Goal: Task Accomplishment & Management: Manage account settings

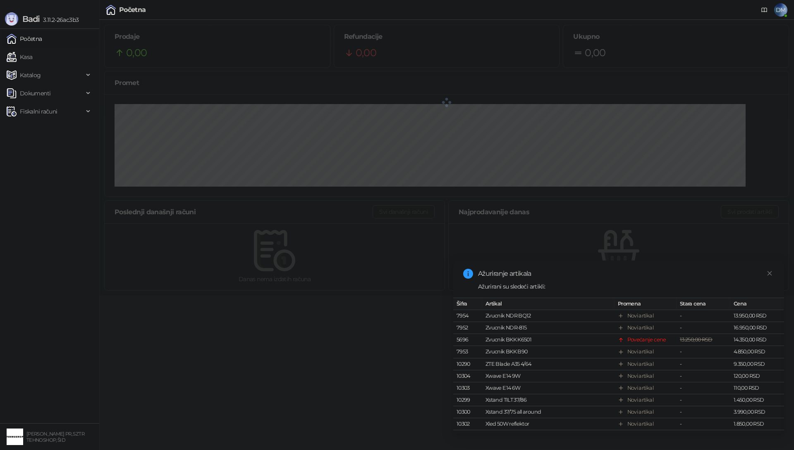
click at [768, 275] on icon "close" at bounding box center [769, 274] width 6 height 6
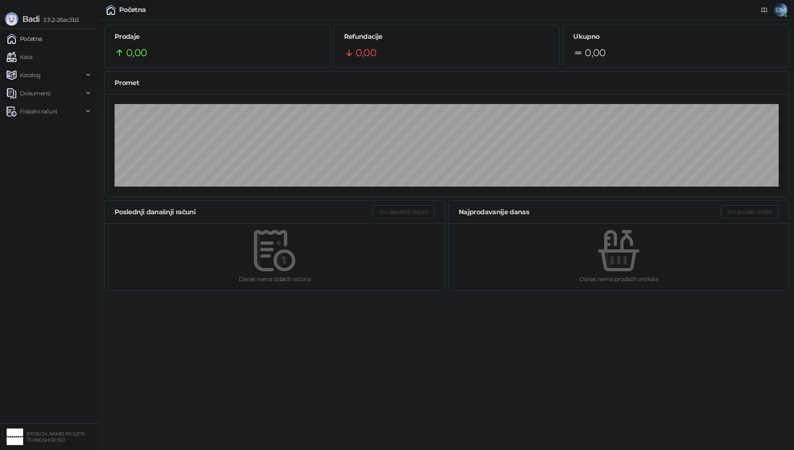
click at [34, 79] on span "Katalog" at bounding box center [30, 75] width 21 height 17
click at [26, 58] on link "Kasa" at bounding box center [20, 57] width 26 height 17
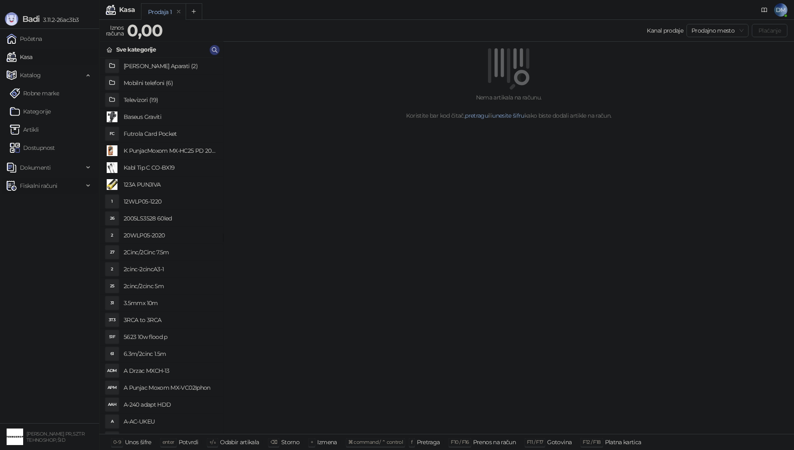
click at [42, 185] on span "Fiskalni računi" at bounding box center [38, 186] width 37 height 17
click at [39, 203] on link "Izdati računi" at bounding box center [32, 204] width 45 height 17
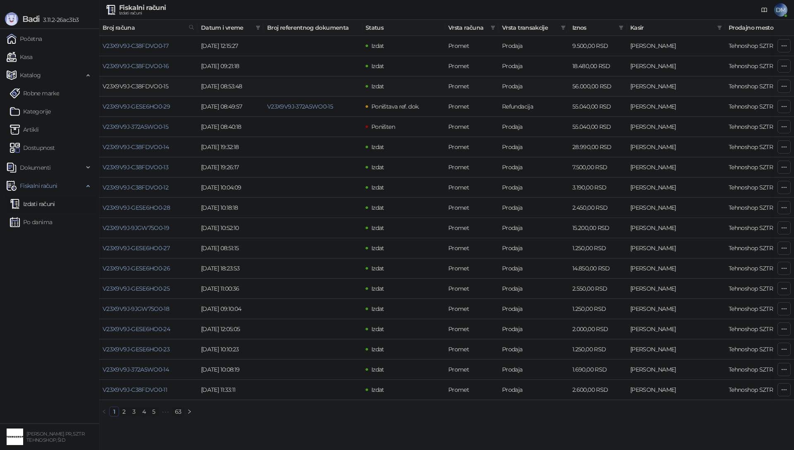
click at [147, 90] on link "V23X9V9J-C38FDVO0-15" at bounding box center [135, 86] width 66 height 7
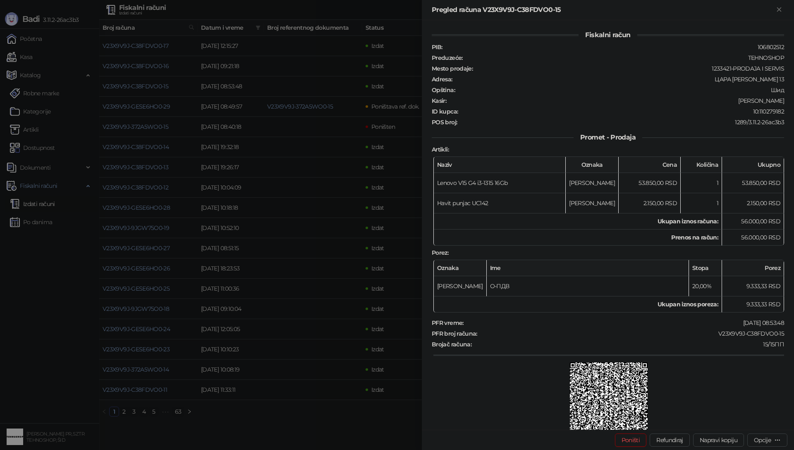
click at [311, 144] on div at bounding box center [397, 225] width 794 height 450
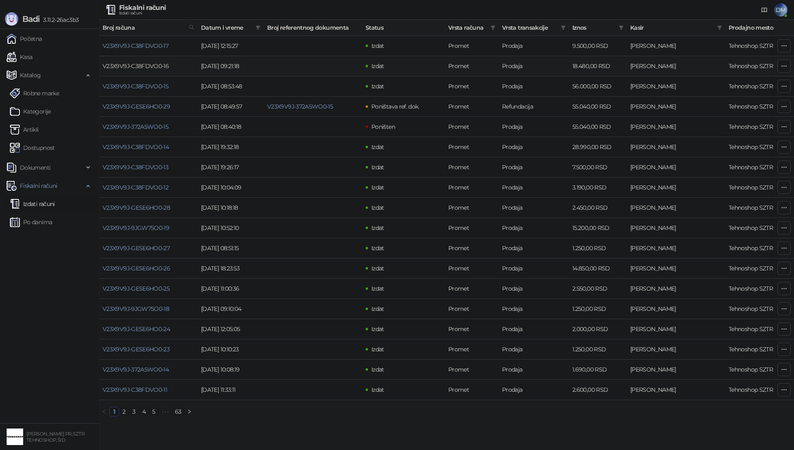
click at [138, 68] on link "V23X9V9J-C38FDVO0-16" at bounding box center [135, 65] width 66 height 7
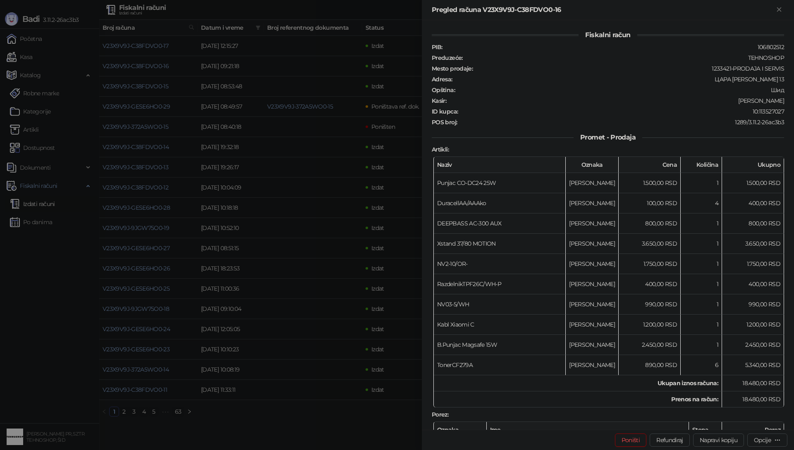
click at [155, 48] on div at bounding box center [397, 225] width 794 height 450
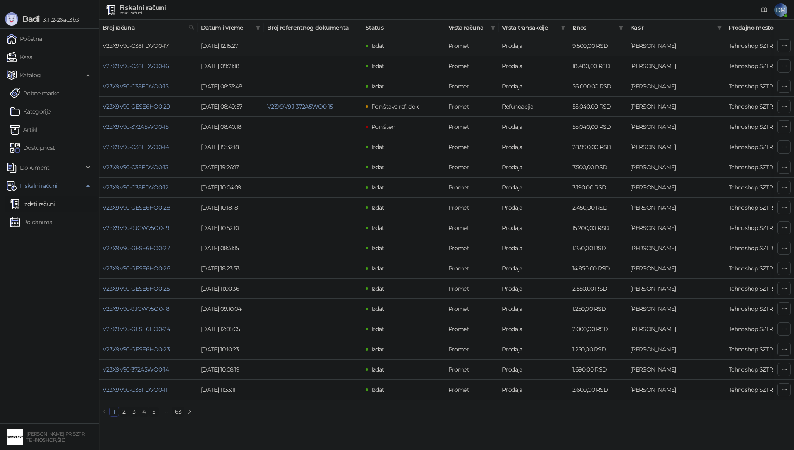
click at [131, 45] on link "V23X9V9J-C38FDVO0-17" at bounding box center [135, 45] width 66 height 7
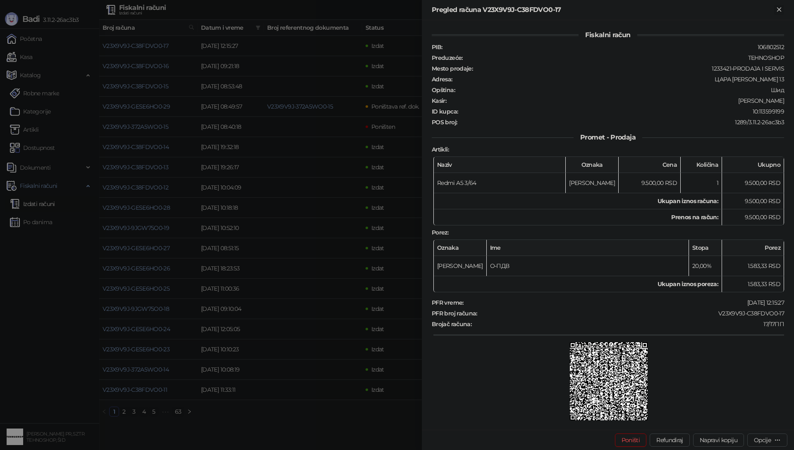
click at [778, 11] on icon "Zatvori" at bounding box center [778, 9] width 7 height 7
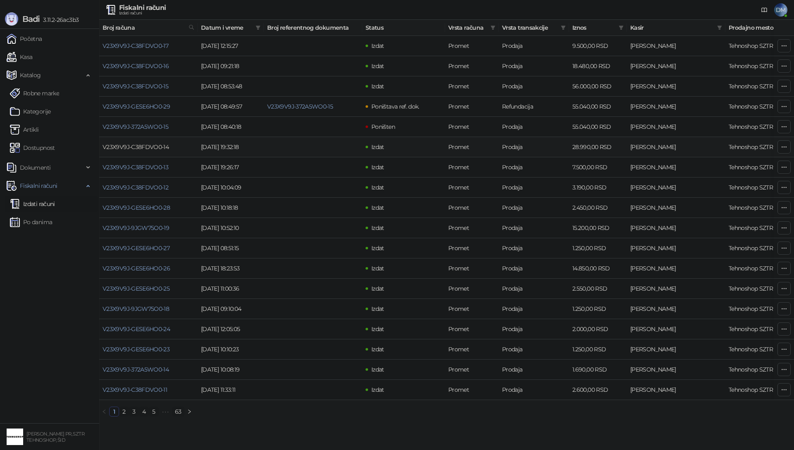
click at [140, 149] on link "V23X9V9J-C38FDVO0-14" at bounding box center [135, 146] width 66 height 7
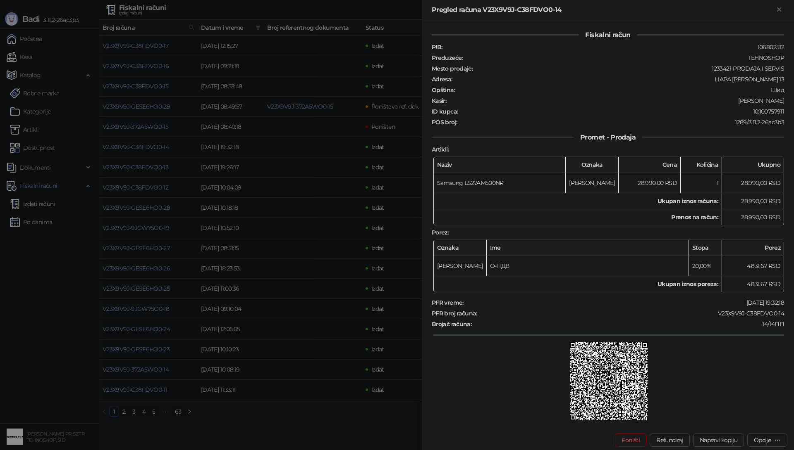
scroll to position [91, 0]
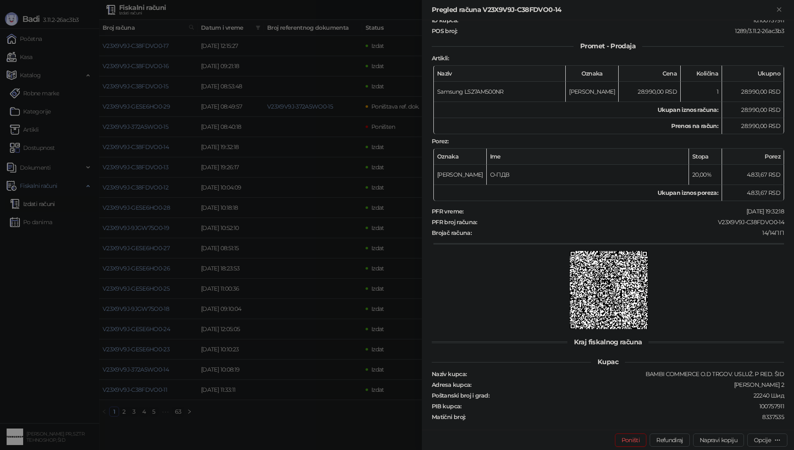
click at [129, 173] on div at bounding box center [397, 225] width 794 height 450
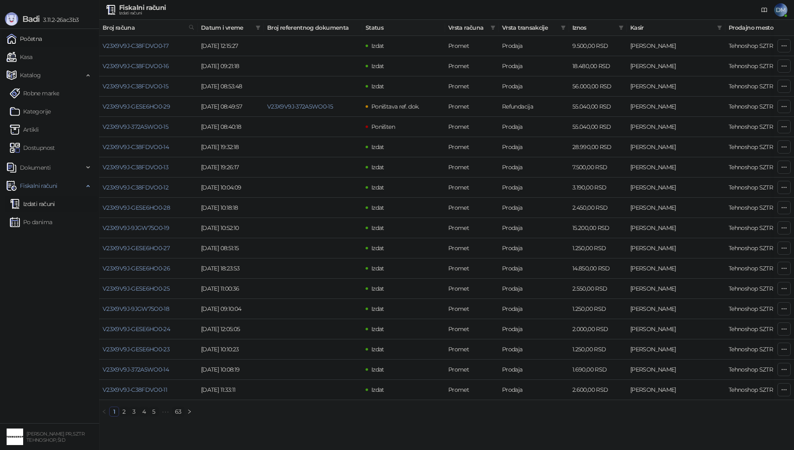
click at [26, 43] on link "Početna" at bounding box center [25, 39] width 36 height 17
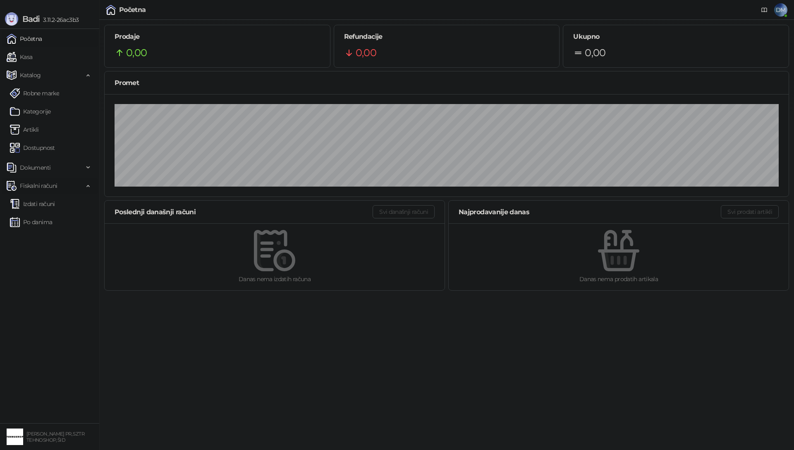
click at [42, 188] on span "Fiskalni računi" at bounding box center [38, 186] width 37 height 17
click at [42, 168] on span "Dokumenti" at bounding box center [35, 168] width 31 height 17
click at [44, 185] on link "Ulazni dokumenti" at bounding box center [40, 186] width 60 height 17
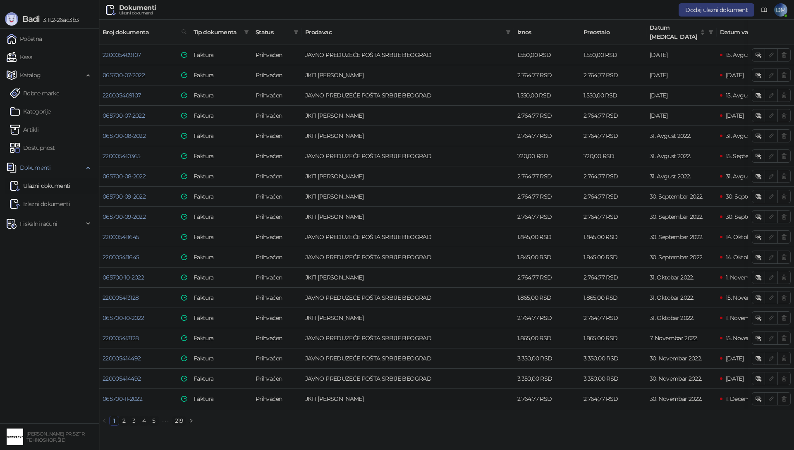
click at [182, 418] on link "219" at bounding box center [178, 421] width 13 height 9
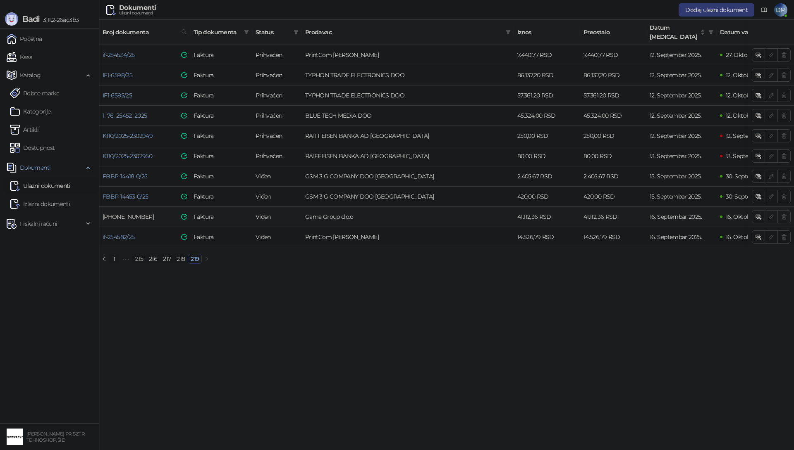
click at [129, 213] on link "[PHONE_NUMBER]" at bounding box center [127, 216] width 51 height 7
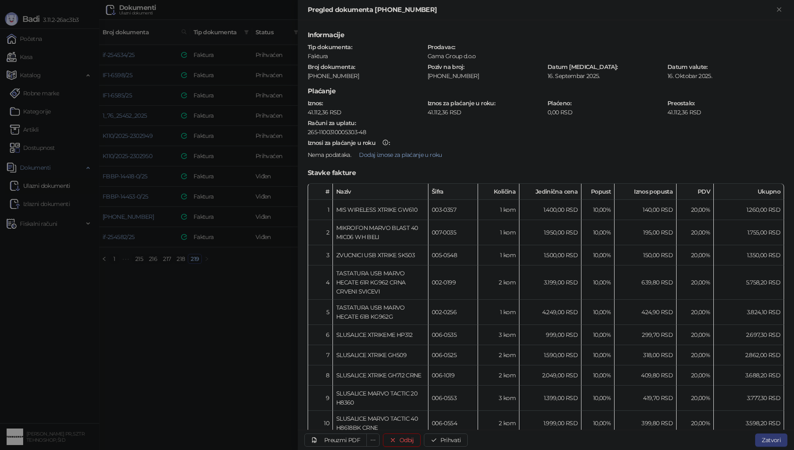
click at [178, 326] on div at bounding box center [397, 225] width 794 height 450
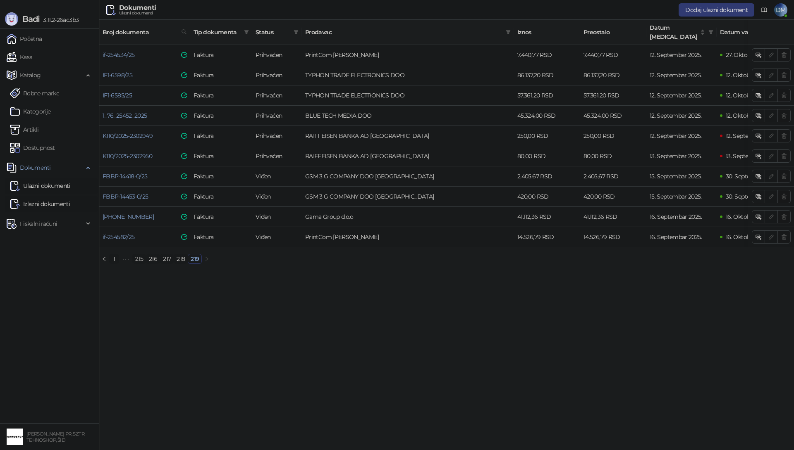
click at [38, 203] on link "Izlazni dokumenti" at bounding box center [40, 204] width 60 height 17
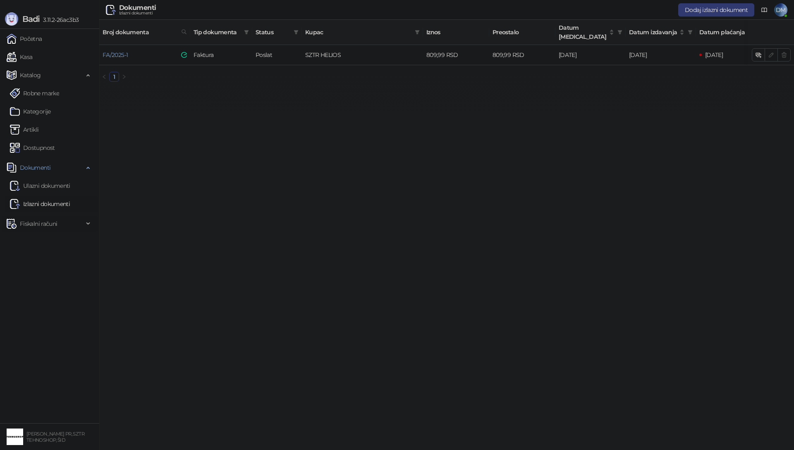
click at [36, 224] on span "Fiskalni računi" at bounding box center [38, 224] width 37 height 17
click at [39, 245] on link "Izdati računi" at bounding box center [32, 242] width 45 height 17
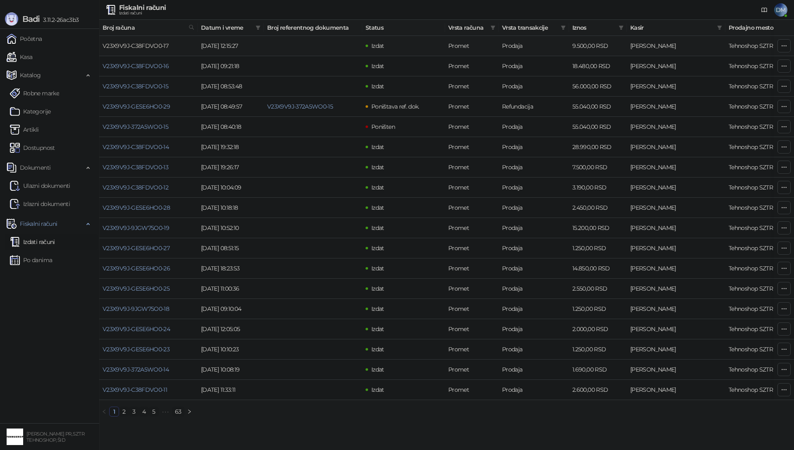
click at [143, 44] on link "V23X9V9J-C38FDVO0-17" at bounding box center [135, 45] width 66 height 7
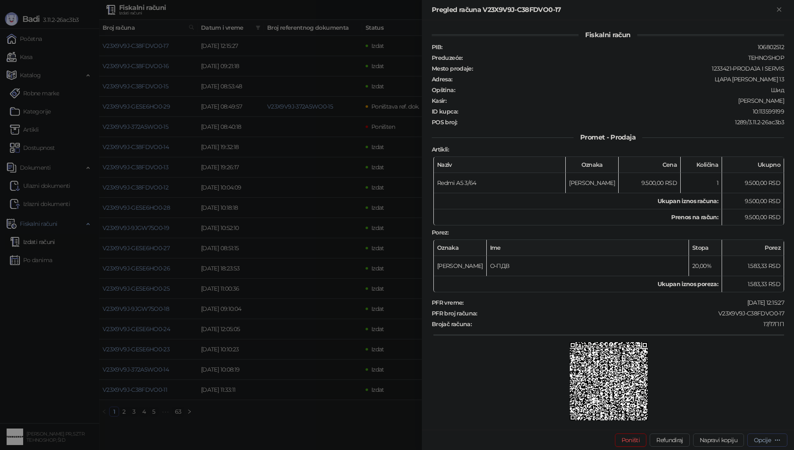
click at [776, 440] on icon "button" at bounding box center [777, 440] width 7 height 7
click at [671, 357] on div at bounding box center [608, 383] width 350 height 80
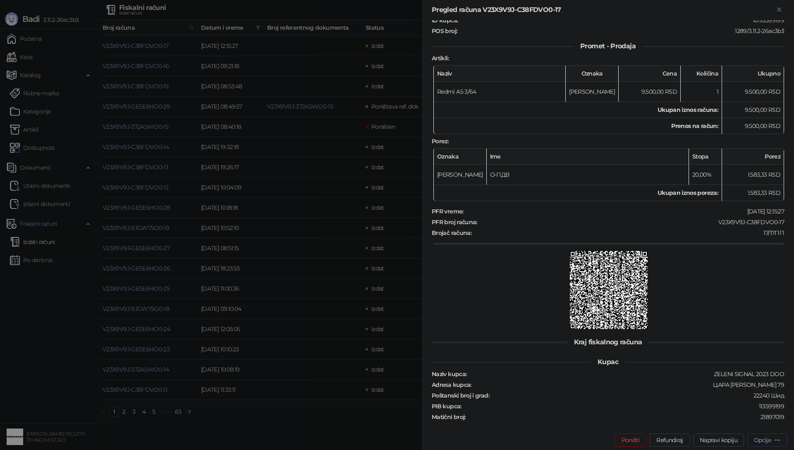
click at [777, 443] on icon "button" at bounding box center [777, 440] width 7 height 7
click at [745, 424] on span "Preuzmi u PDF formatu" at bounding box center [738, 423] width 85 height 9
click at [722, 418] on div "Račun V23X9V9J-C38FDVO0-17 će uskoro početi sa preuzimanjem" at bounding box center [712, 413] width 124 height 20
click at [775, 441] on icon "button" at bounding box center [777, 440] width 7 height 7
click at [256, 427] on div at bounding box center [397, 225] width 794 height 450
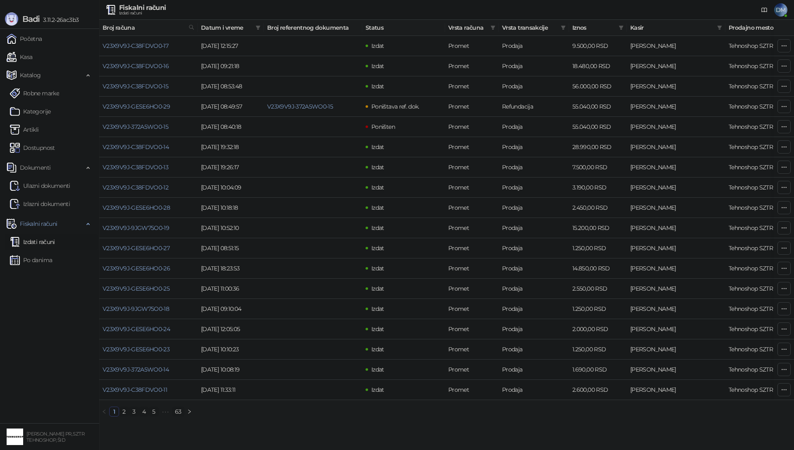
click at [783, 14] on span "DM" at bounding box center [780, 9] width 13 height 13
click at [666, 96] on link "Podešavanja" at bounding box center [667, 96] width 43 height 7
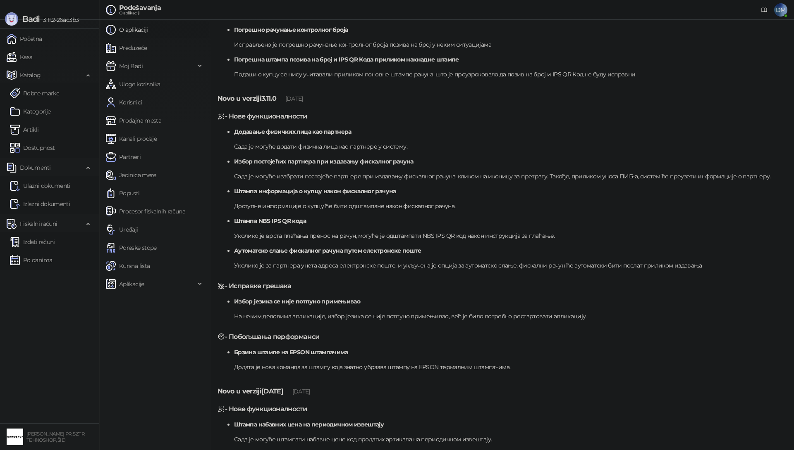
scroll to position [278, 0]
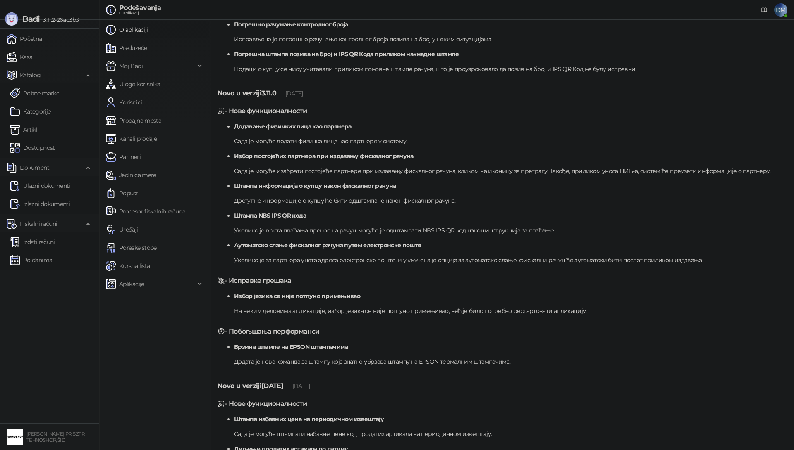
click at [782, 14] on span "DM" at bounding box center [780, 9] width 13 height 13
click at [672, 95] on link "Podešavanja" at bounding box center [667, 96] width 43 height 7
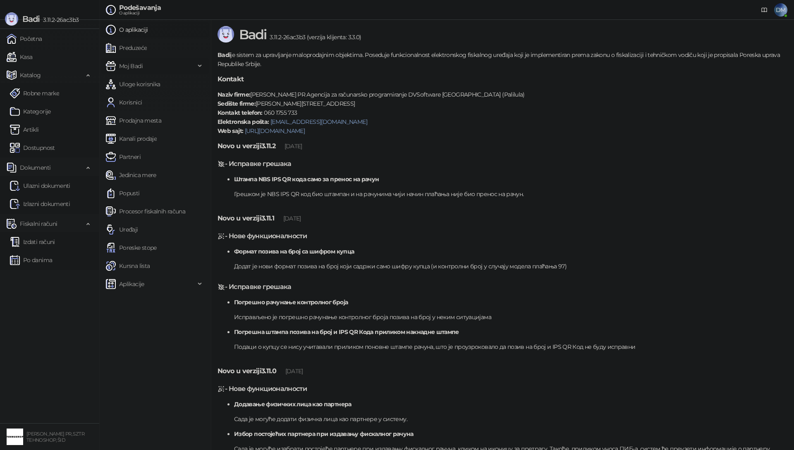
click at [140, 70] on span "Moj Badi" at bounding box center [131, 66] width 24 height 17
click at [137, 84] on link "Podešavanja" at bounding box center [132, 84] width 47 height 17
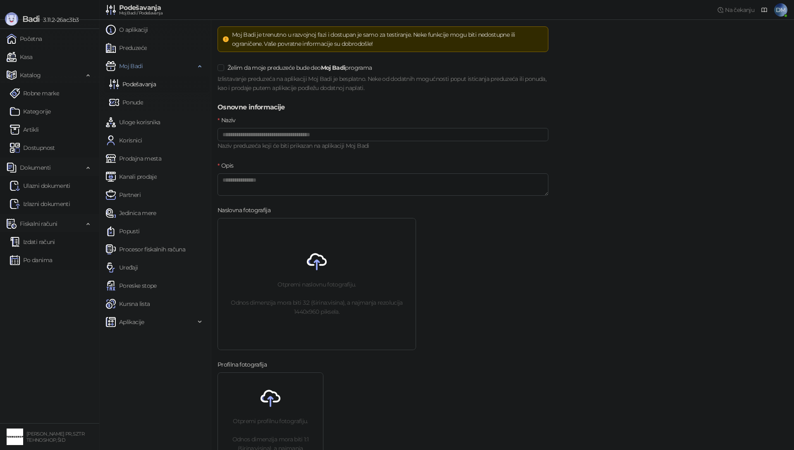
click at [146, 84] on link "Podešavanja" at bounding box center [132, 84] width 47 height 17
click at [145, 85] on link "Podešavanja" at bounding box center [132, 84] width 47 height 17
click at [144, 85] on link "Podešavanja" at bounding box center [132, 84] width 47 height 17
click at [136, 102] on link "Ponude" at bounding box center [126, 102] width 34 height 17
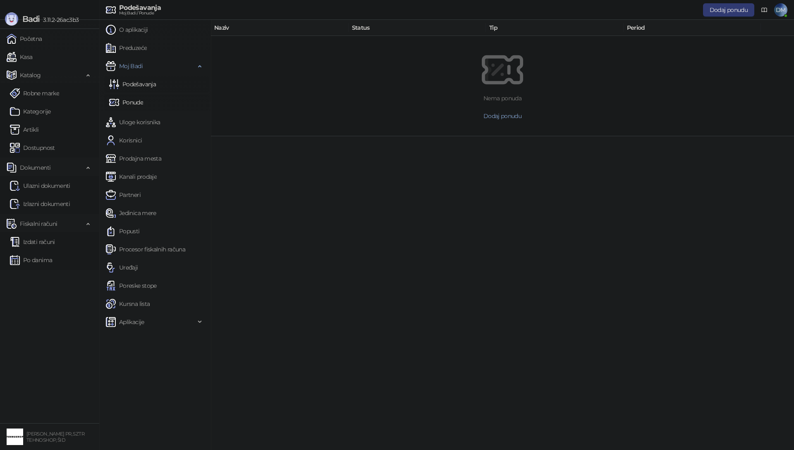
click at [144, 86] on link "Podešavanja" at bounding box center [132, 84] width 47 height 17
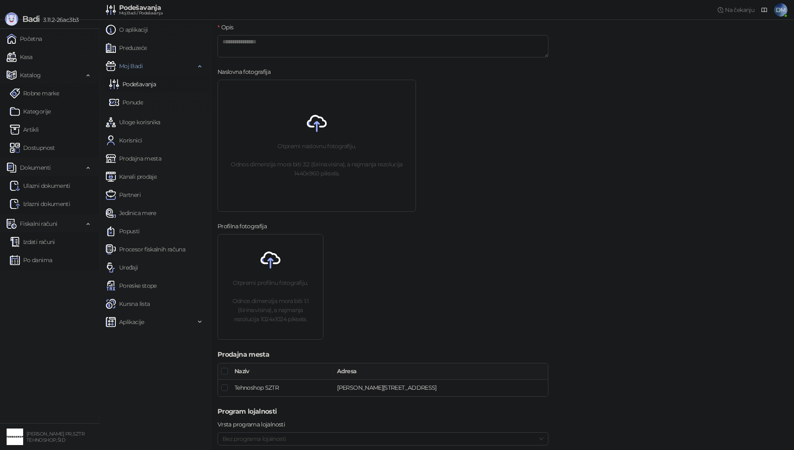
scroll to position [177, 0]
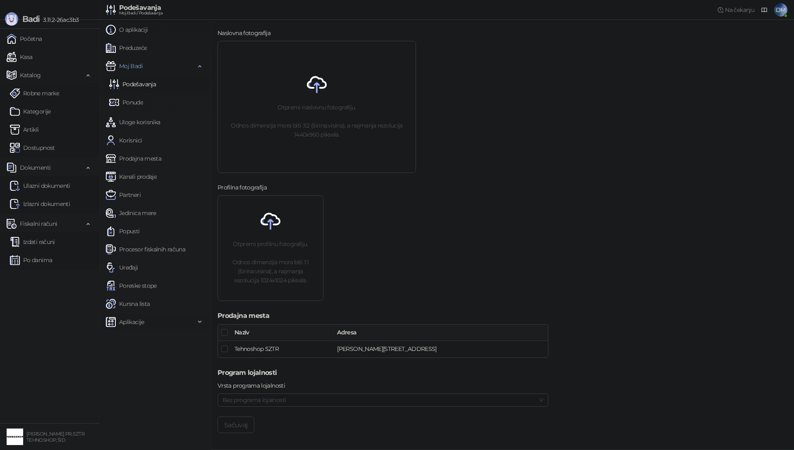
click at [144, 330] on span "Aplikacije" at bounding box center [150, 322] width 89 height 17
click at [145, 377] on span "Za programere" at bounding box center [142, 377] width 40 height 17
click at [124, 86] on link "Podešavanja" at bounding box center [132, 84] width 47 height 17
click at [200, 67] on div "Moj Badi" at bounding box center [155, 66] width 108 height 17
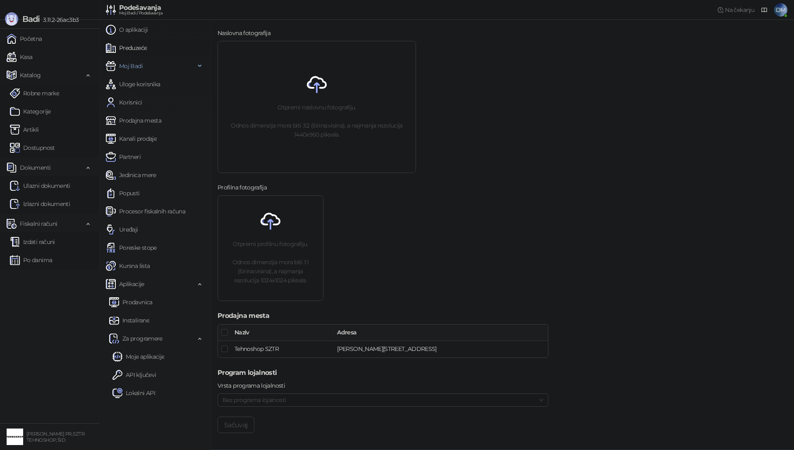
click at [133, 47] on link "Preduzeće" at bounding box center [126, 48] width 41 height 17
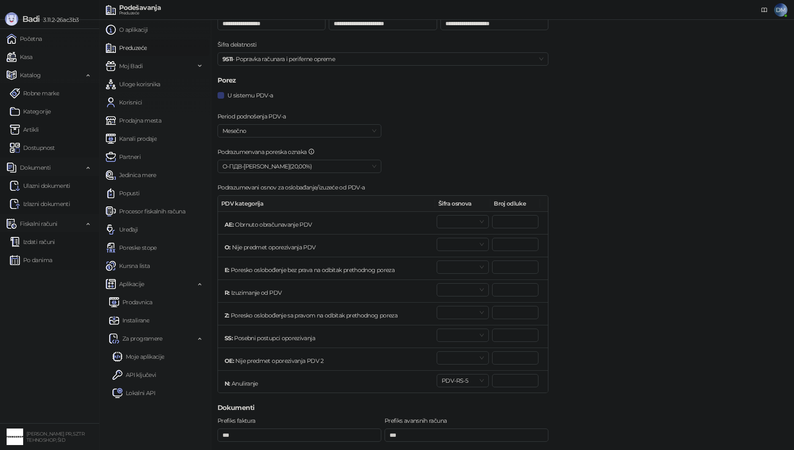
scroll to position [57, 0]
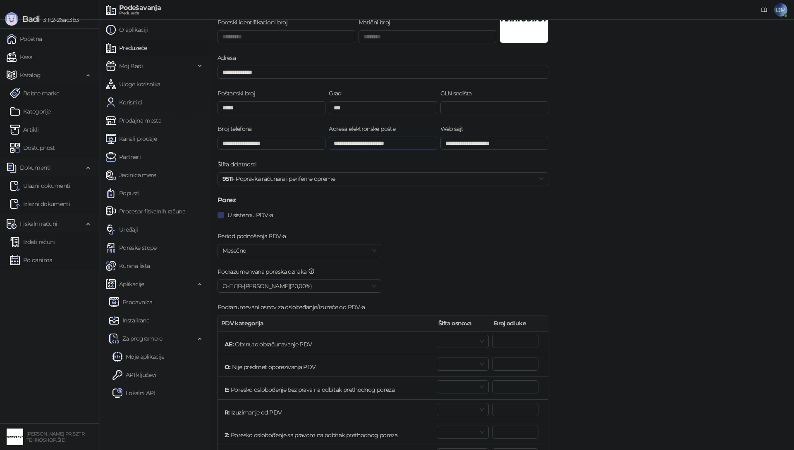
click at [388, 146] on input "**********" at bounding box center [383, 143] width 108 height 13
drag, startPoint x: 415, startPoint y: 145, endPoint x: 377, endPoint y: 146, distance: 38.1
click at [377, 146] on input "**********" at bounding box center [383, 143] width 108 height 13
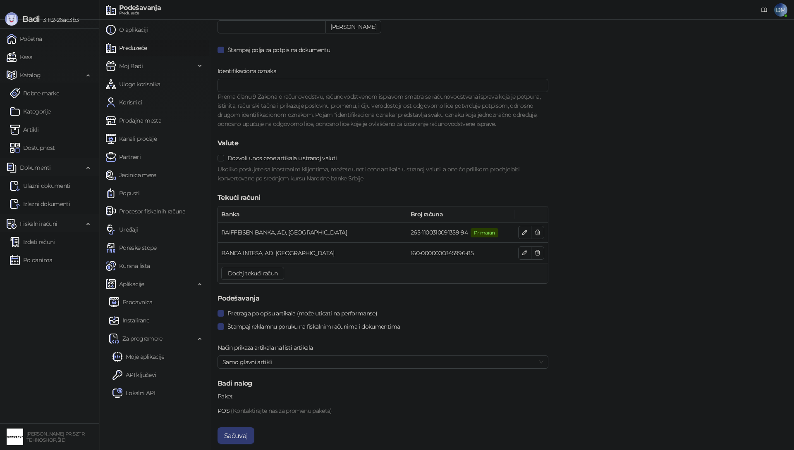
scroll to position [703, 0]
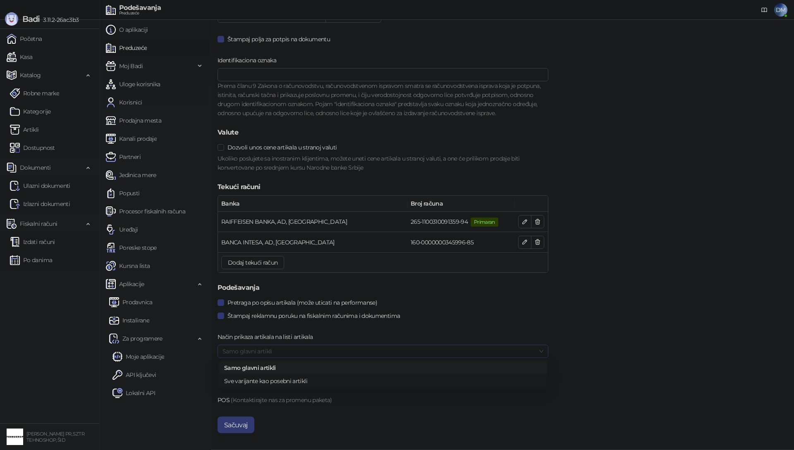
click at [413, 353] on span "Samo glavni artikli" at bounding box center [382, 352] width 321 height 12
type input "**********"
click at [410, 357] on span "Samo glavni artikli" at bounding box center [382, 352] width 321 height 12
click at [240, 429] on button "Sačuvaj" at bounding box center [235, 425] width 37 height 17
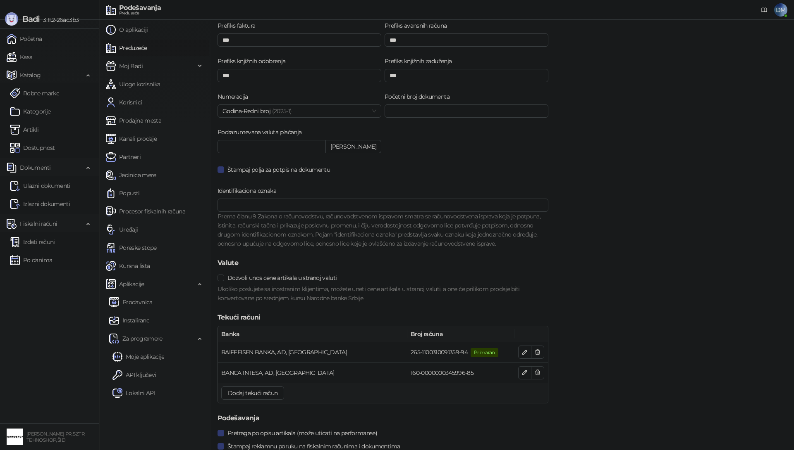
scroll to position [453, 0]
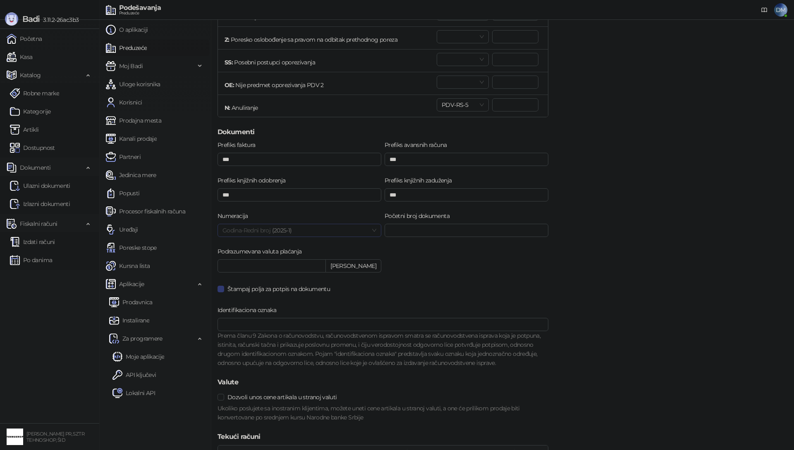
click at [367, 232] on span "Godina-Redni broj ( 2025 -1)" at bounding box center [299, 230] width 154 height 12
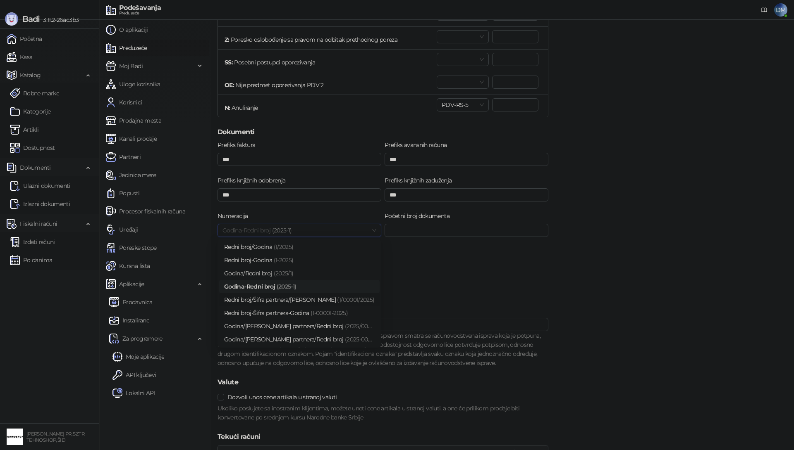
click at [337, 301] on span "(1/00001/ 2025 )" at bounding box center [355, 299] width 37 height 7
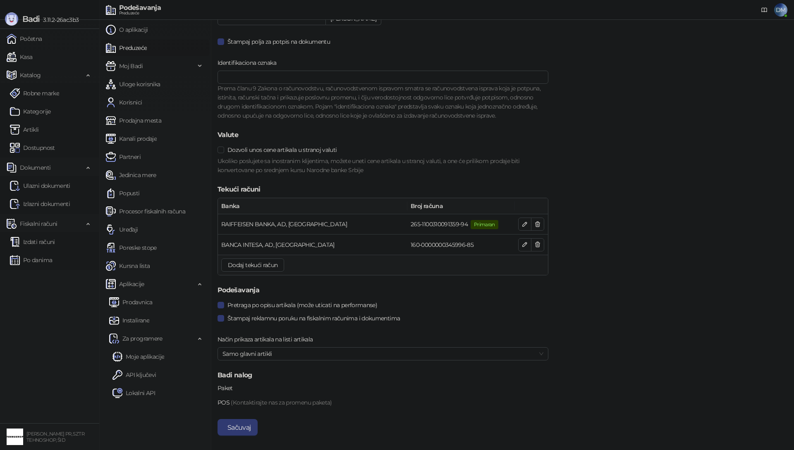
scroll to position [703, 0]
drag, startPoint x: 242, startPoint y: 425, endPoint x: 388, endPoint y: 322, distance: 179.2
click at [242, 425] on button "Sačuvaj" at bounding box center [237, 425] width 40 height 17
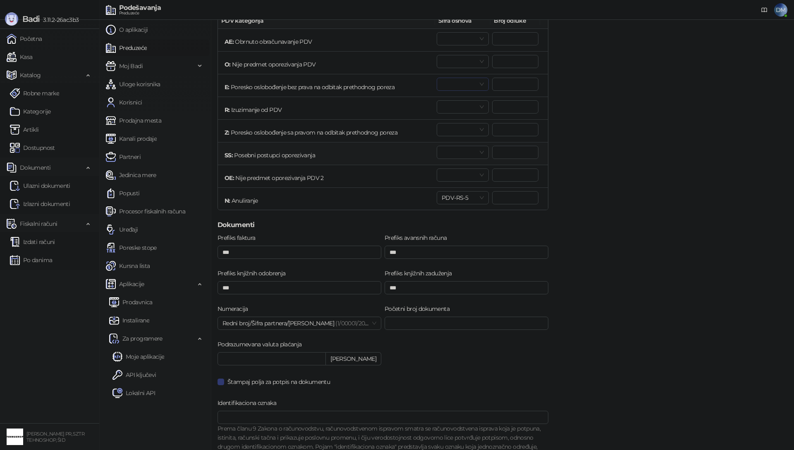
scroll to position [243, 0]
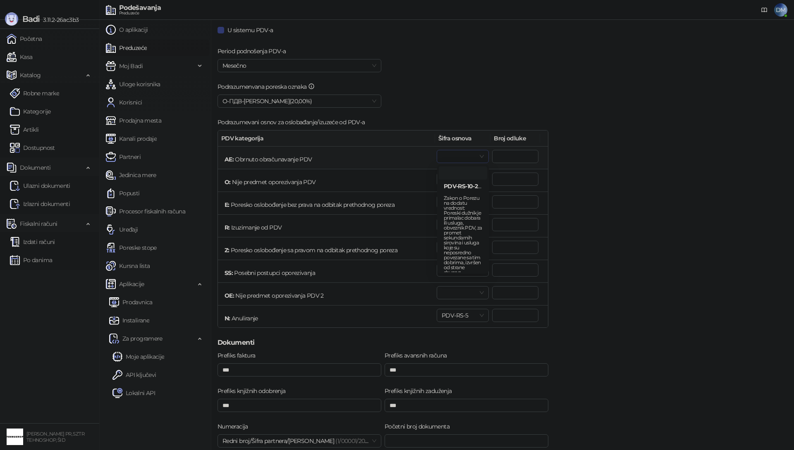
click at [479, 160] on span at bounding box center [462, 156] width 42 height 12
click at [478, 178] on span at bounding box center [462, 179] width 42 height 12
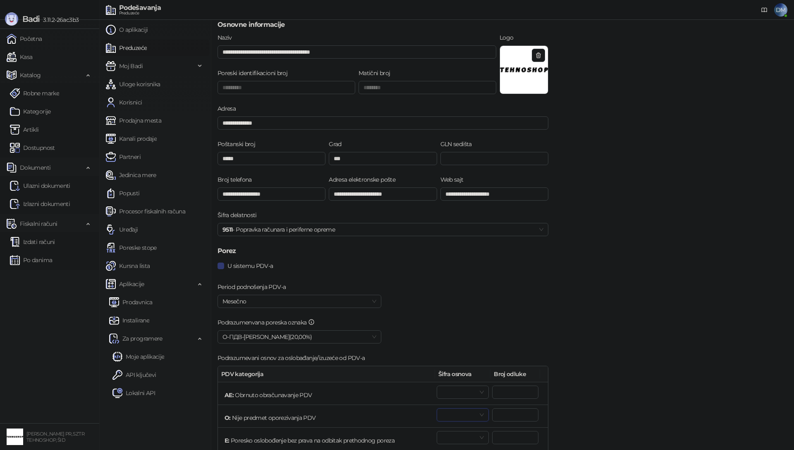
scroll to position [0, 0]
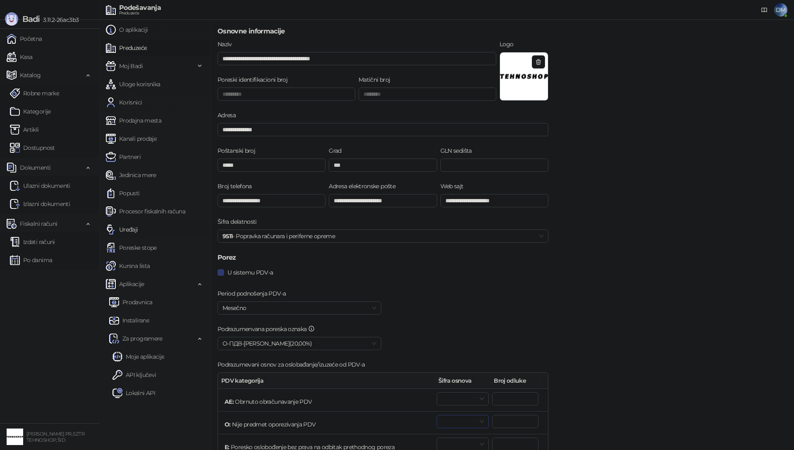
click at [130, 229] on link "Uređaji" at bounding box center [122, 230] width 32 height 17
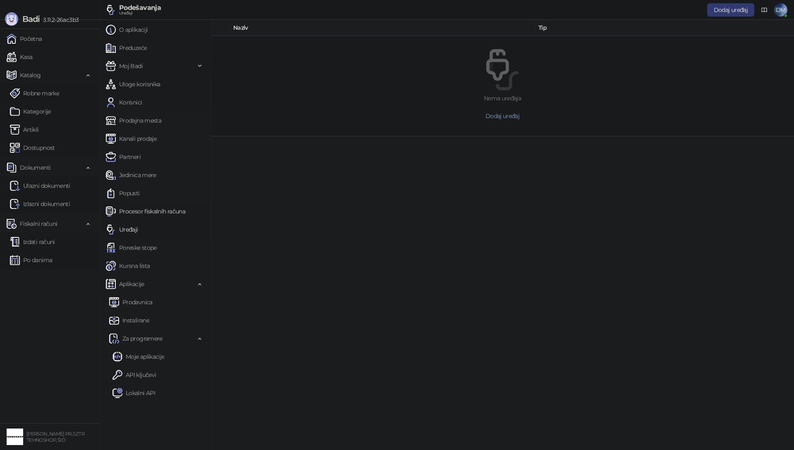
click at [133, 213] on link "Procesor fiskalnih računa" at bounding box center [145, 211] width 79 height 17
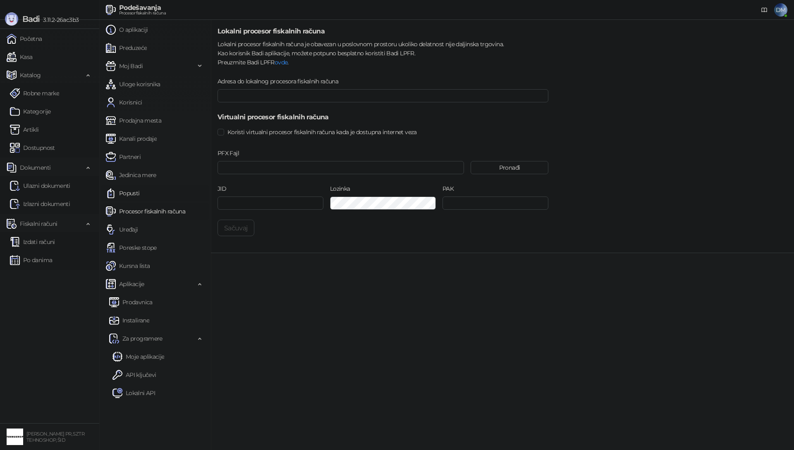
click at [128, 193] on link "Popusti" at bounding box center [123, 193] width 34 height 17
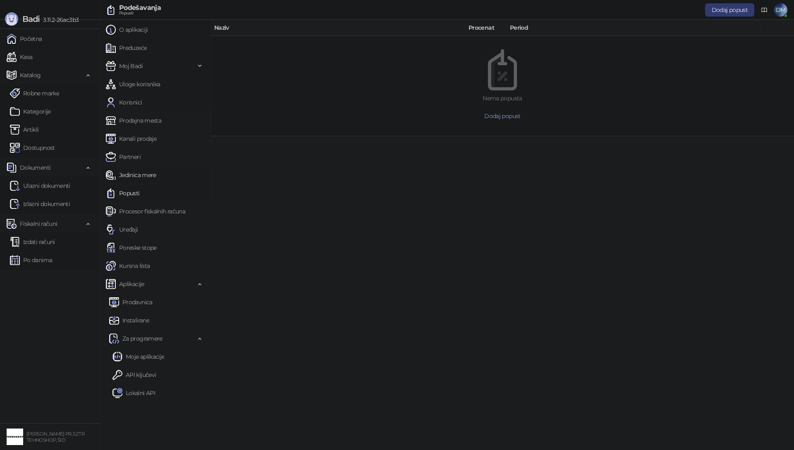
click at [138, 176] on link "Jedinica mere" at bounding box center [131, 175] width 50 height 17
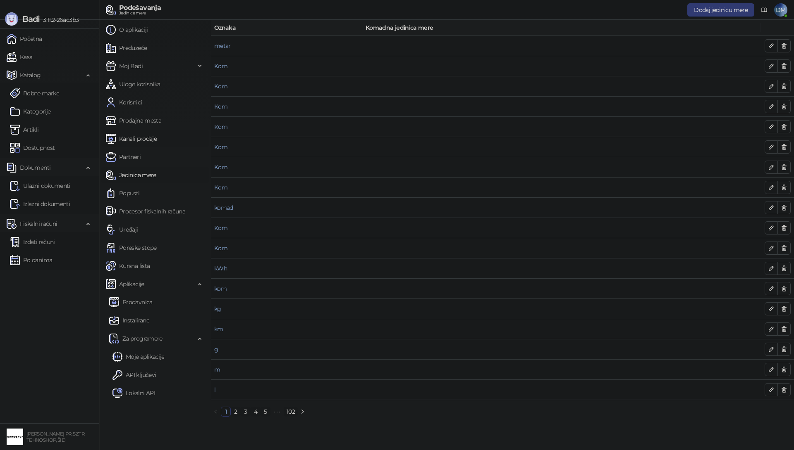
click at [148, 143] on link "Kanali prodaje" at bounding box center [131, 139] width 51 height 17
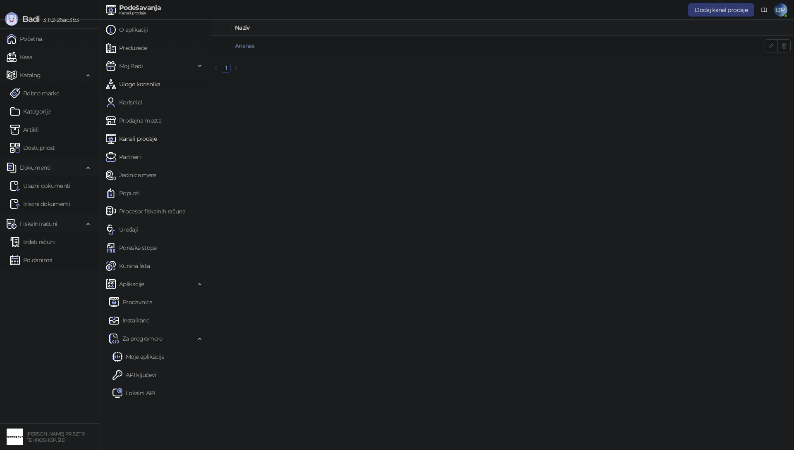
click at [148, 86] on link "Uloge korisnika" at bounding box center [133, 84] width 54 height 17
click at [133, 64] on span "Moj Badi" at bounding box center [131, 66] width 24 height 17
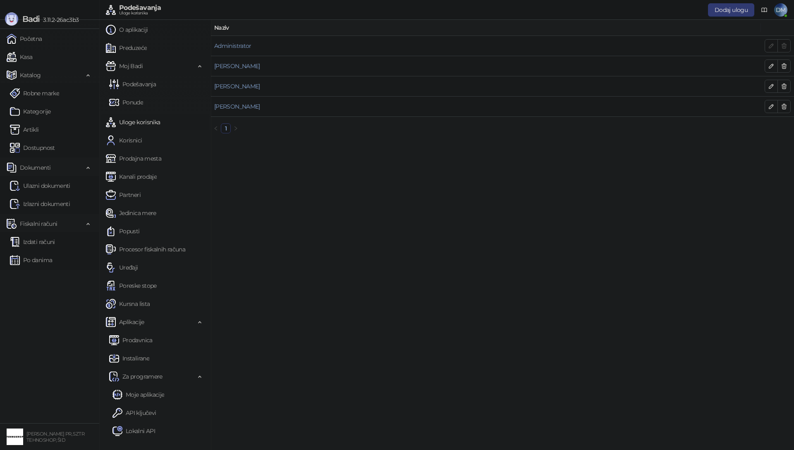
click at [138, 127] on link "Uloge korisnika" at bounding box center [133, 122] width 54 height 17
click at [138, 126] on link "Uloge korisnika" at bounding box center [133, 122] width 54 height 17
click at [134, 141] on link "Korisnici" at bounding box center [124, 140] width 36 height 17
click at [137, 158] on link "Prodajna mesta" at bounding box center [133, 158] width 55 height 17
click at [136, 142] on link "Korisnici" at bounding box center [124, 140] width 36 height 17
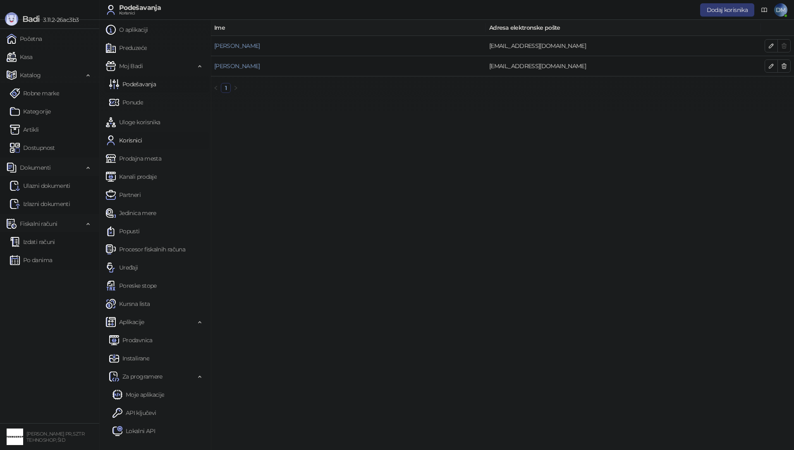
click at [141, 86] on link "Podešavanja" at bounding box center [132, 84] width 47 height 17
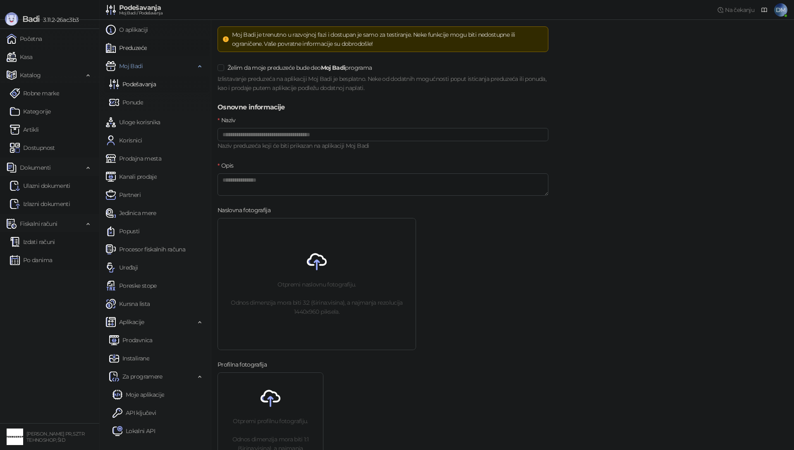
click at [138, 50] on link "Preduzeće" at bounding box center [126, 48] width 41 height 17
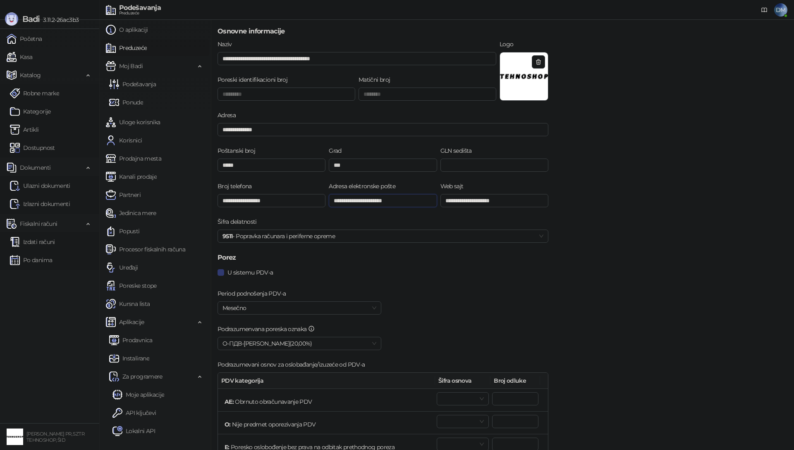
click at [372, 202] on input "**********" at bounding box center [383, 200] width 108 height 13
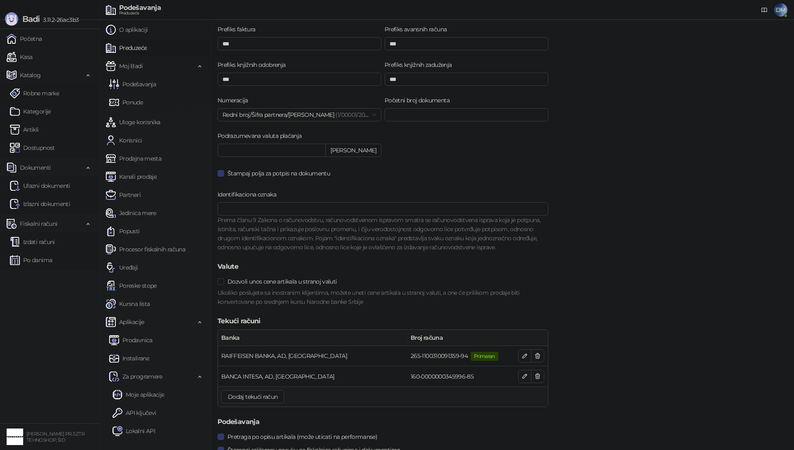
scroll to position [703, 0]
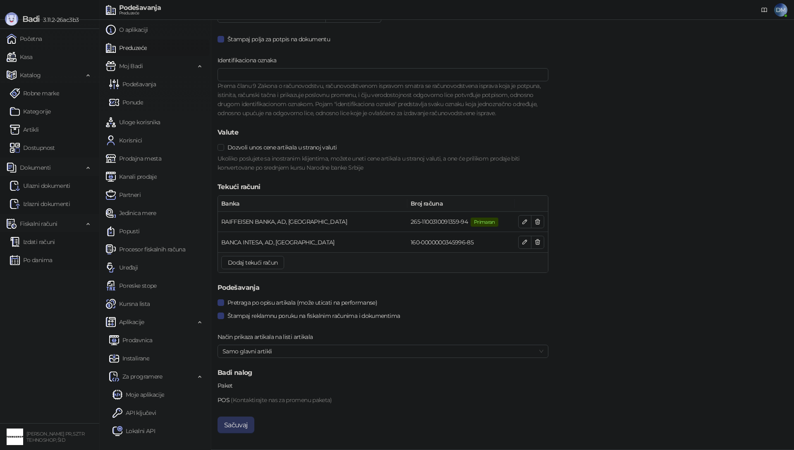
type input "**********"
click at [242, 426] on button "Sačuvaj" at bounding box center [235, 425] width 37 height 17
click at [281, 353] on span "Samo glavni artikli" at bounding box center [382, 352] width 321 height 12
click at [281, 383] on div "Sve varijante kao posebni artikli" at bounding box center [382, 381] width 317 height 9
click at [236, 428] on button "Sačuvaj" at bounding box center [237, 425] width 40 height 17
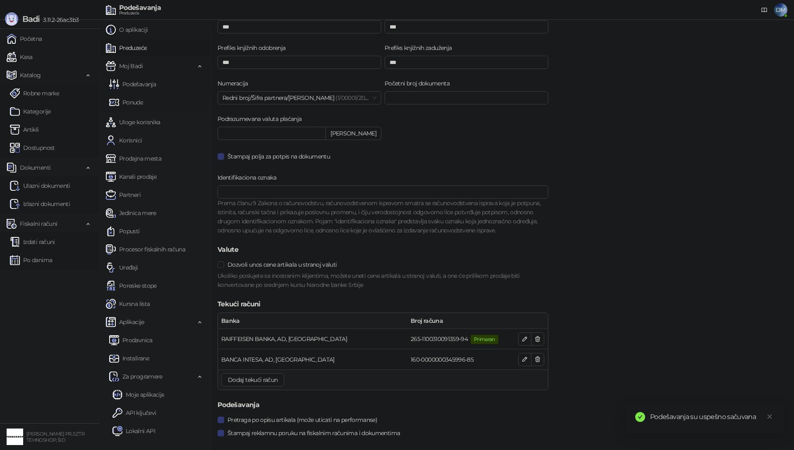
scroll to position [581, 0]
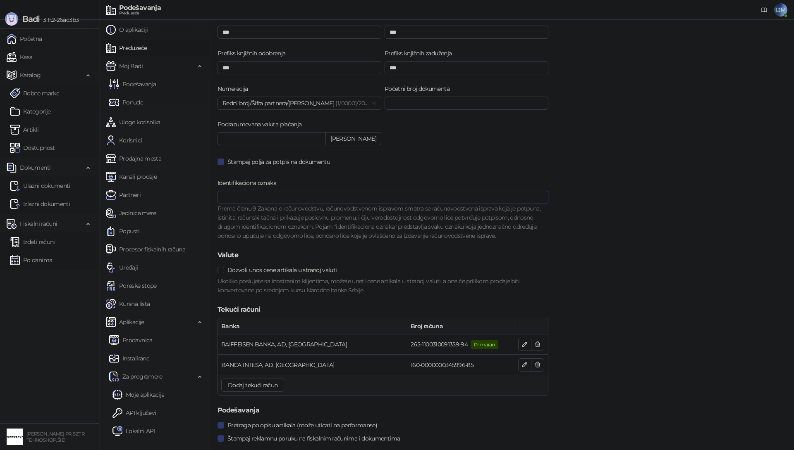
click at [387, 197] on input "Identifikaciona oznaka" at bounding box center [382, 197] width 331 height 13
click at [136, 325] on span "Aplikacije" at bounding box center [131, 322] width 25 height 17
click at [135, 321] on span "Aplikacije" at bounding box center [131, 322] width 25 height 17
click at [133, 339] on link "Prodavnica" at bounding box center [130, 340] width 43 height 17
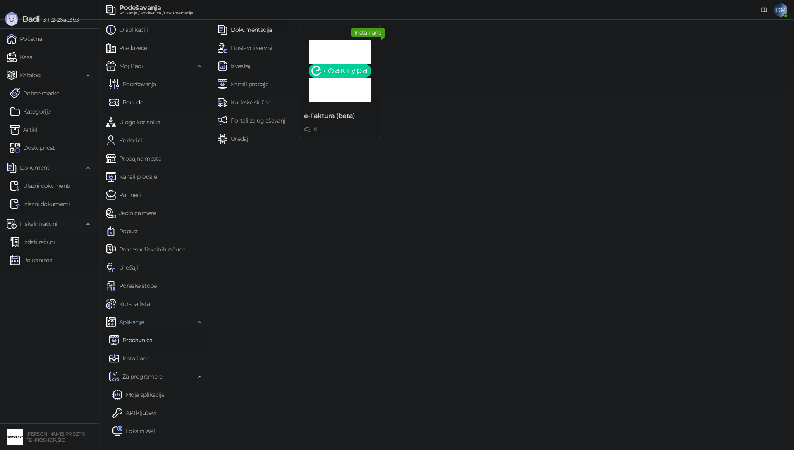
click at [138, 102] on link "Ponude" at bounding box center [126, 102] width 34 height 17
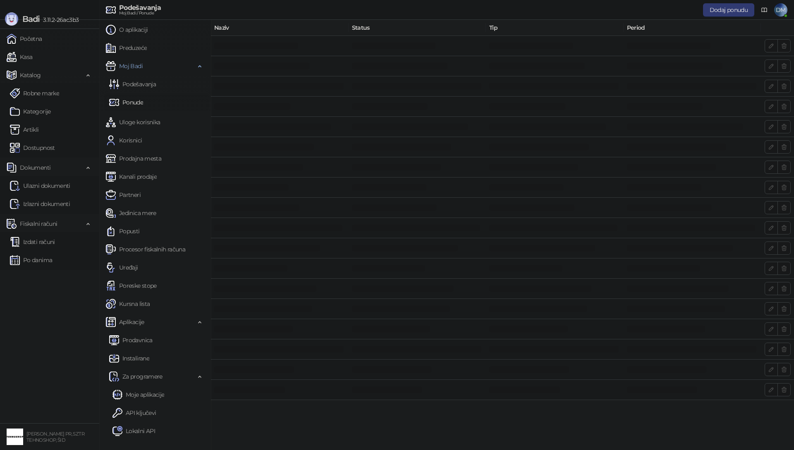
click at [136, 102] on link "Ponude" at bounding box center [126, 102] width 34 height 17
click at [515, 117] on span "Dodaj ponudu" at bounding box center [502, 115] width 38 height 7
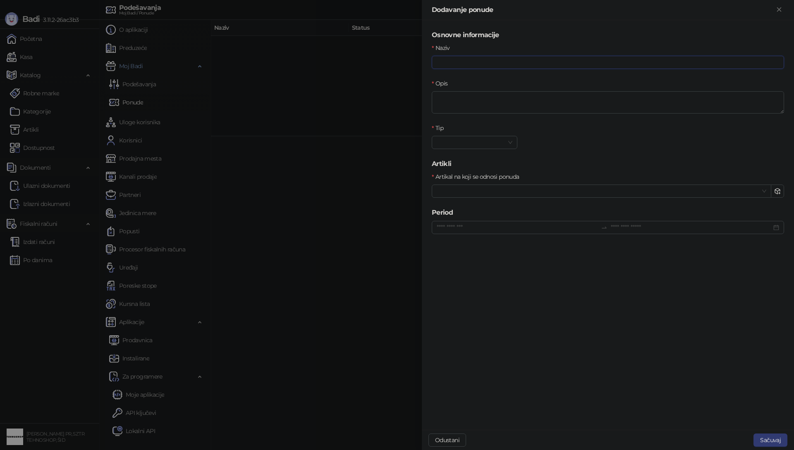
click at [520, 64] on input "Naziv" at bounding box center [607, 62] width 352 height 13
click at [504, 91] on textarea "Opis" at bounding box center [607, 102] width 352 height 22
click at [507, 189] on input "Artikal na koji se odnosi ponuda" at bounding box center [597, 191] width 322 height 12
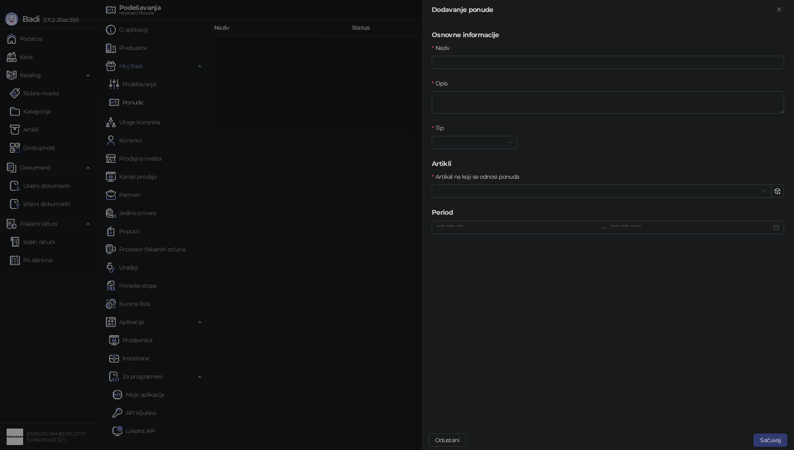
click at [405, 219] on div at bounding box center [397, 225] width 794 height 450
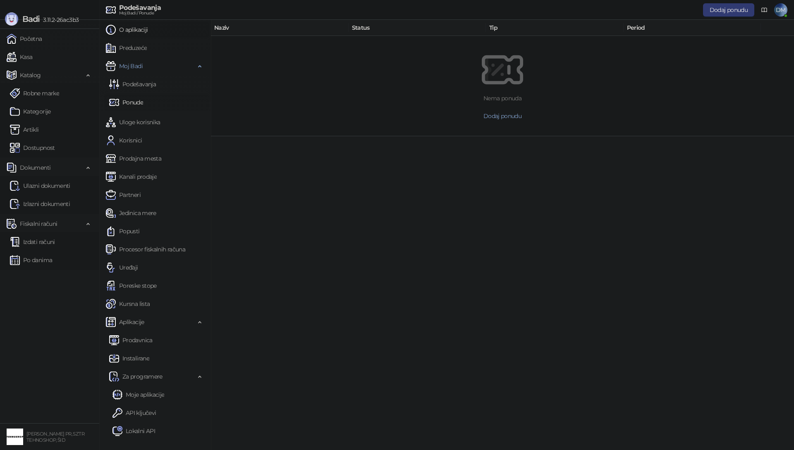
click at [136, 33] on link "O aplikaciji" at bounding box center [127, 29] width 42 height 17
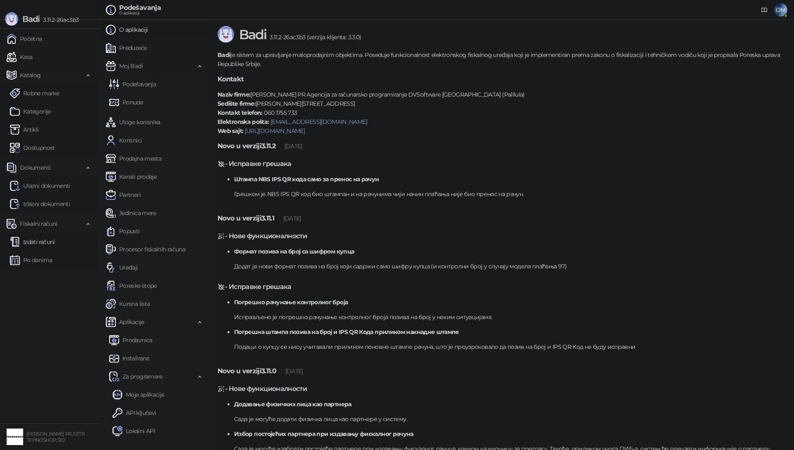
click at [41, 246] on link "Izdati računi" at bounding box center [32, 242] width 45 height 17
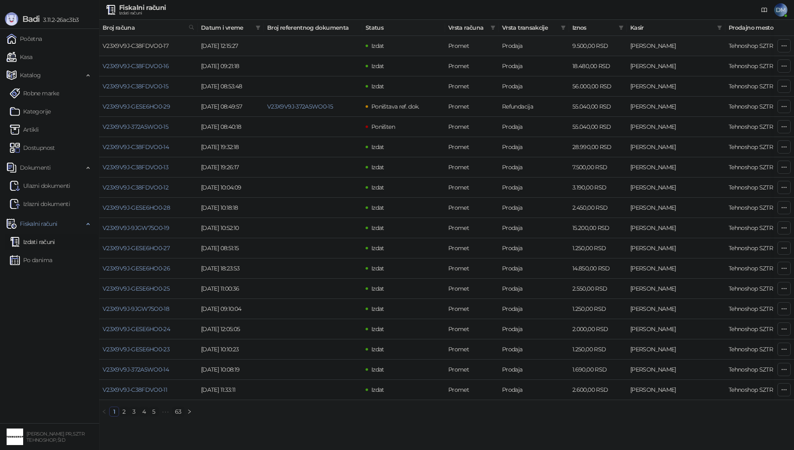
click at [143, 44] on link "V23X9V9J-C38FDVO0-17" at bounding box center [135, 45] width 66 height 7
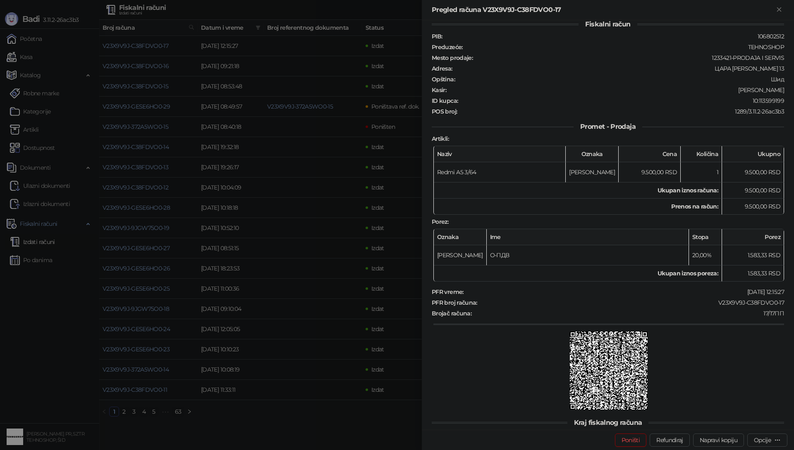
scroll to position [16, 0]
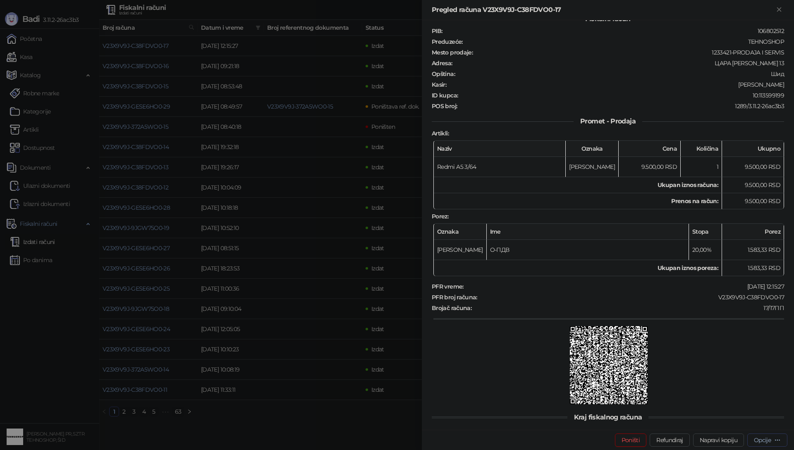
click at [774, 444] on div "button" at bounding box center [777, 440] width 7 height 8
click at [755, 427] on span "Preuzmi u PDF formatu" at bounding box center [738, 423] width 85 height 9
click at [777, 11] on icon "Zatvori" at bounding box center [779, 9] width 4 height 4
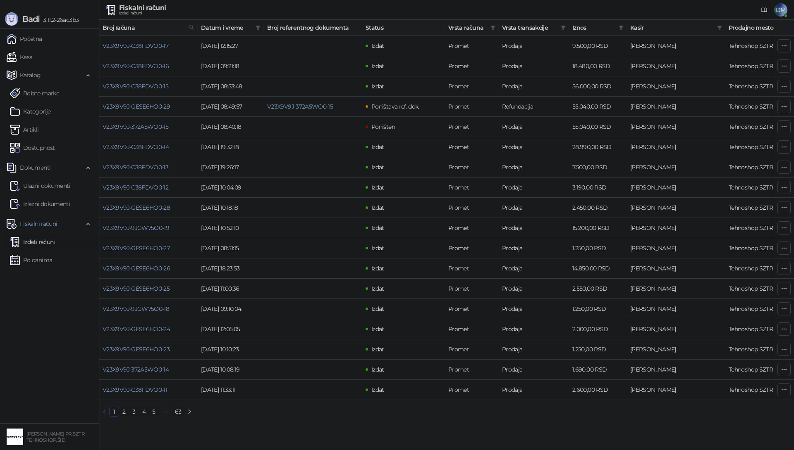
click at [776, 12] on span "DM" at bounding box center [780, 9] width 13 height 13
click at [677, 98] on link "Podešavanja" at bounding box center [667, 96] width 43 height 7
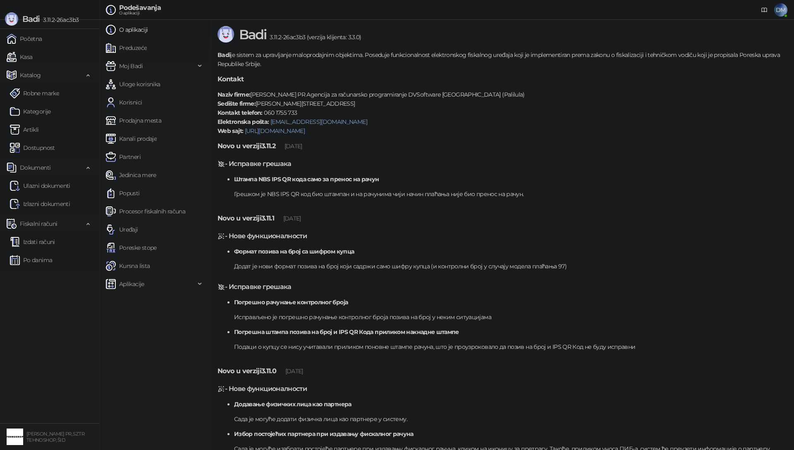
scroll to position [5, 0]
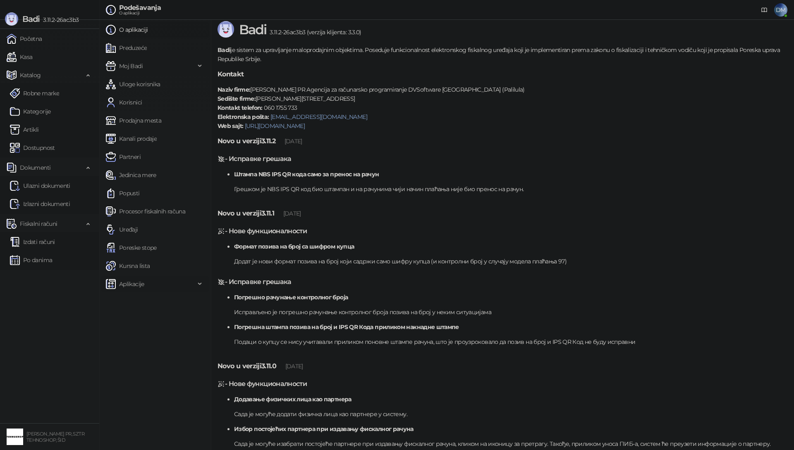
click at [134, 282] on span "Aplikacije" at bounding box center [131, 284] width 25 height 17
click at [138, 50] on link "Preduzeće" at bounding box center [126, 48] width 41 height 17
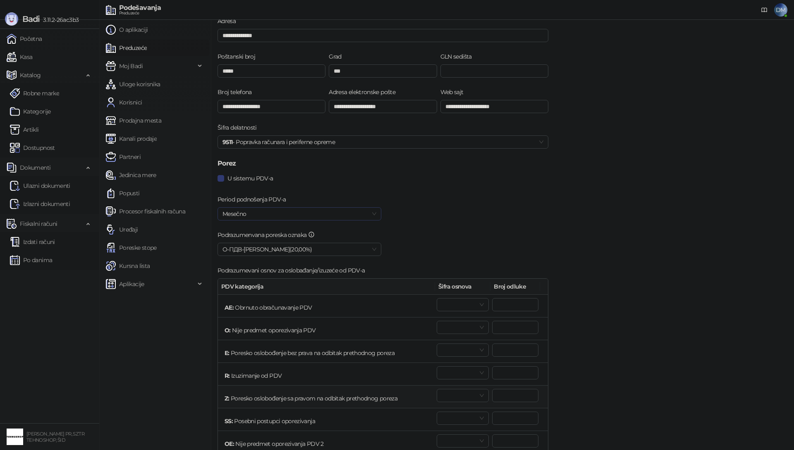
scroll to position [52, 0]
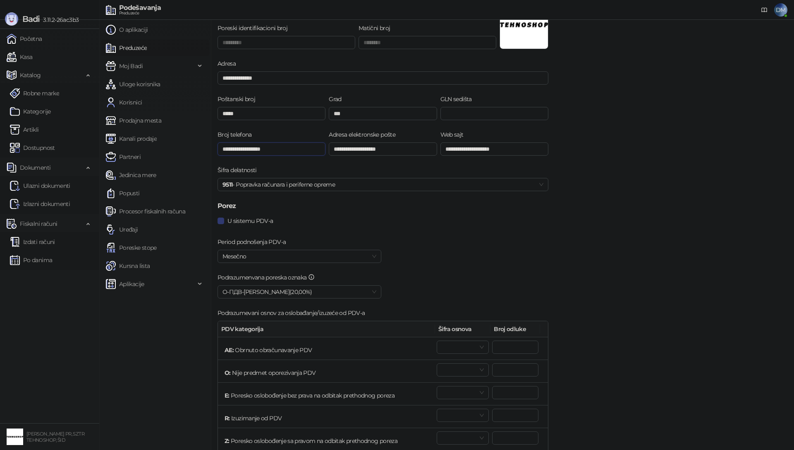
click at [253, 153] on input "**********" at bounding box center [271, 149] width 108 height 13
click at [251, 152] on input "**********" at bounding box center [271, 149] width 108 height 13
click at [361, 189] on span "9511 - Popravka računara i periferne opreme" at bounding box center [382, 185] width 321 height 12
type input "**********"
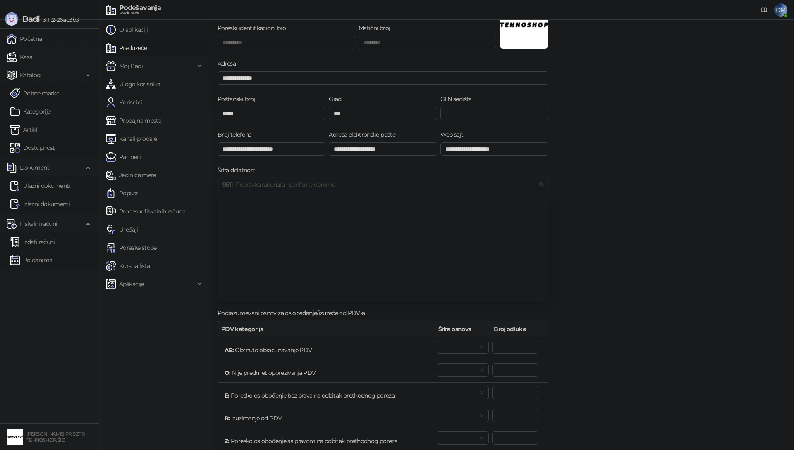
scroll to position [7816, 0]
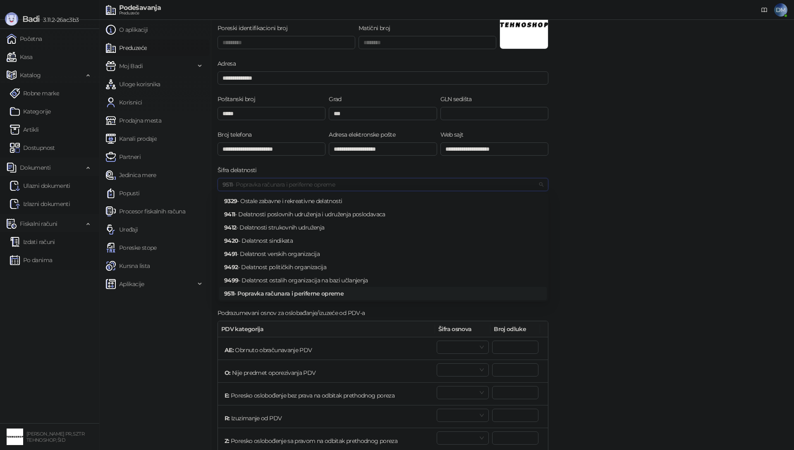
click at [362, 189] on span "9511 - Popravka računara i periferne opreme" at bounding box center [382, 185] width 321 height 12
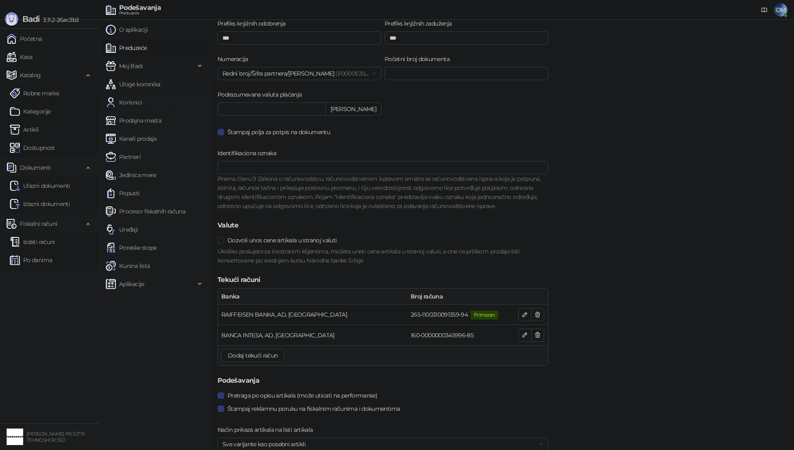
scroll to position [703, 0]
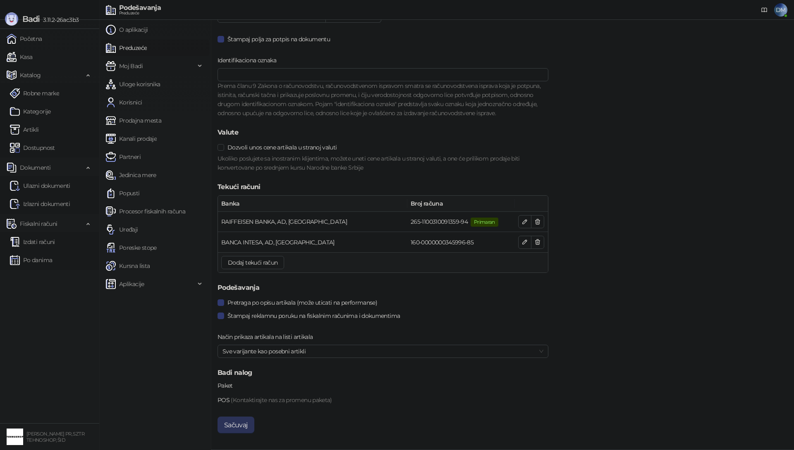
click at [241, 431] on button "Sačuvaj" at bounding box center [235, 425] width 37 height 17
click at [273, 402] on span "(Kontaktirajte nas za promenu paketa)" at bounding box center [281, 400] width 101 height 7
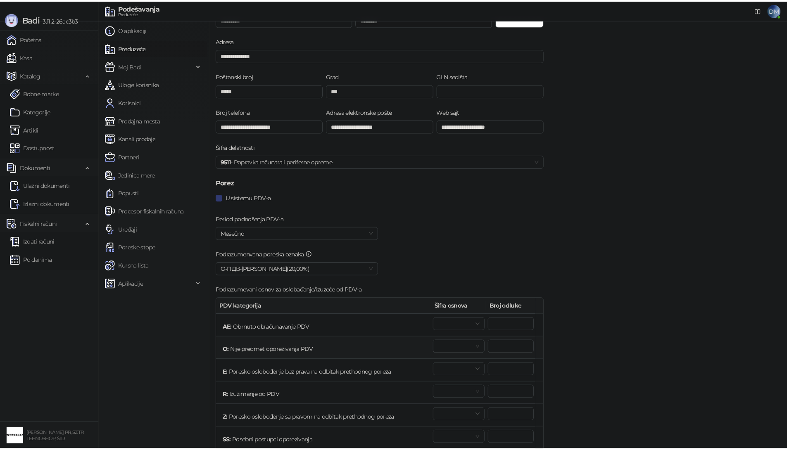
scroll to position [0, 0]
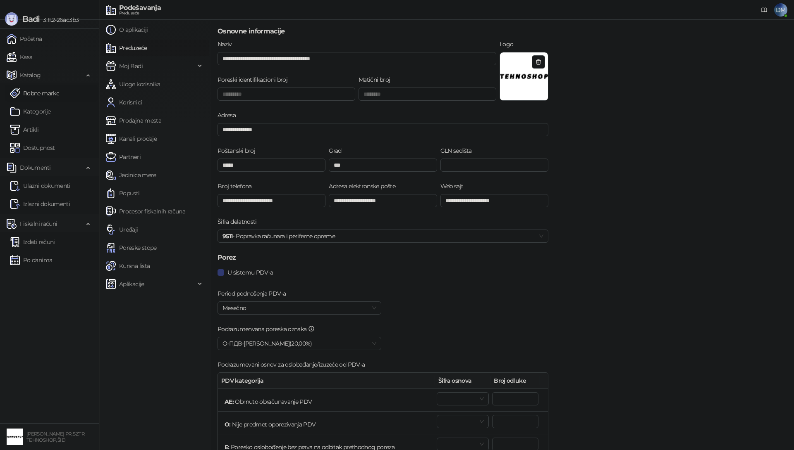
click at [35, 96] on link "Robne marke" at bounding box center [34, 93] width 49 height 17
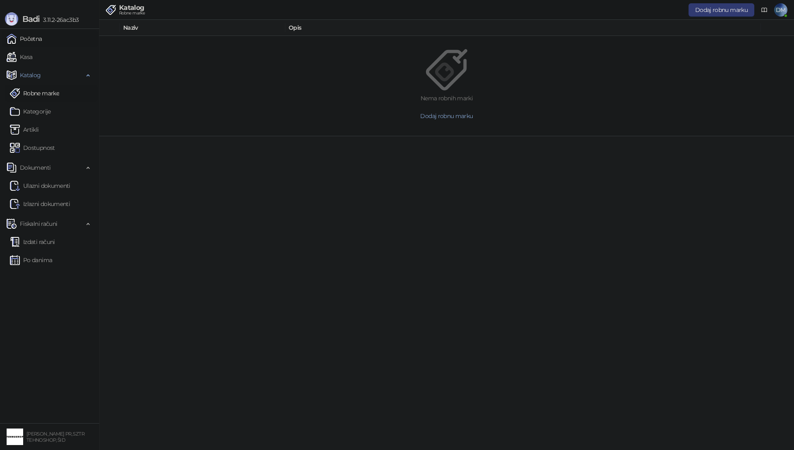
click at [26, 42] on link "Početna" at bounding box center [25, 39] width 36 height 17
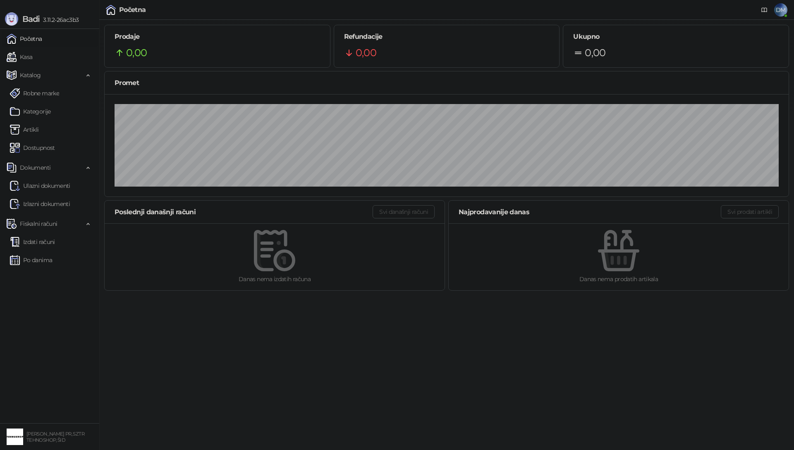
click at [48, 439] on small "[PERSON_NAME] PR, SZTR TEHNOSHOP, ŠID" at bounding box center [55, 437] width 58 height 12
click at [28, 437] on div "[PERSON_NAME] PR, SZTR TEHNOSHOP, ŠID" at bounding box center [59, 437] width 69 height 12
click at [781, 12] on span "DM" at bounding box center [780, 9] width 13 height 13
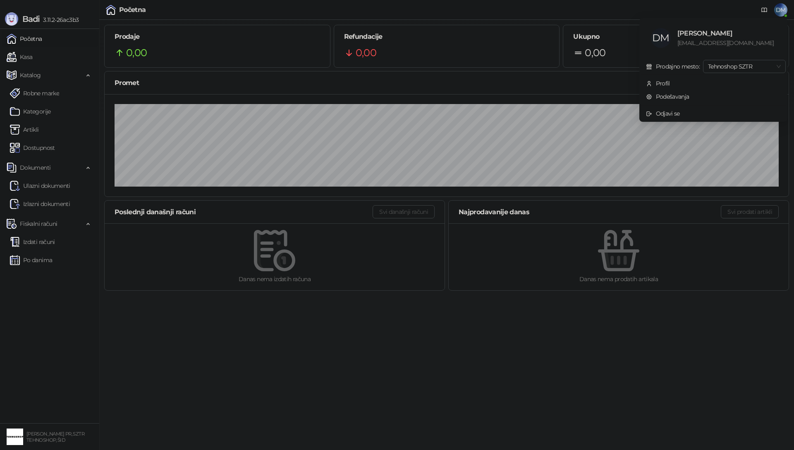
click at [732, 36] on div "[PERSON_NAME]" at bounding box center [726, 33] width 98 height 10
click at [751, 66] on span "Tehnoshop SZTR" at bounding box center [744, 66] width 73 height 12
click at [751, 65] on span "Tehnoshop SZTR" at bounding box center [744, 66] width 73 height 12
click at [660, 83] on div "Profil" at bounding box center [662, 83] width 14 height 9
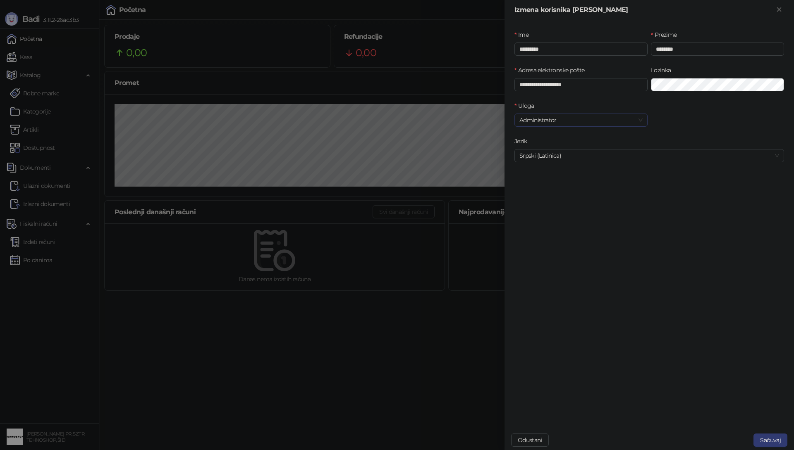
click at [622, 114] on span "Administrator" at bounding box center [580, 120] width 123 height 12
click at [620, 116] on span "Administrator" at bounding box center [580, 120] width 123 height 12
click at [589, 56] on div "Ime *********" at bounding box center [580, 48] width 136 height 36
click at [589, 52] on input "*********" at bounding box center [580, 49] width 133 height 13
click at [589, 53] on input "*********" at bounding box center [580, 49] width 133 height 13
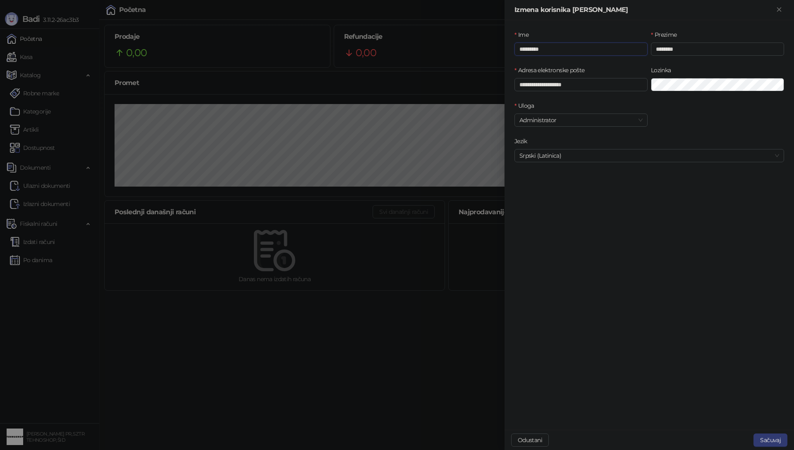
click at [589, 53] on input "*********" at bounding box center [580, 49] width 133 height 13
click at [601, 121] on span "Administrator" at bounding box center [580, 120] width 123 height 12
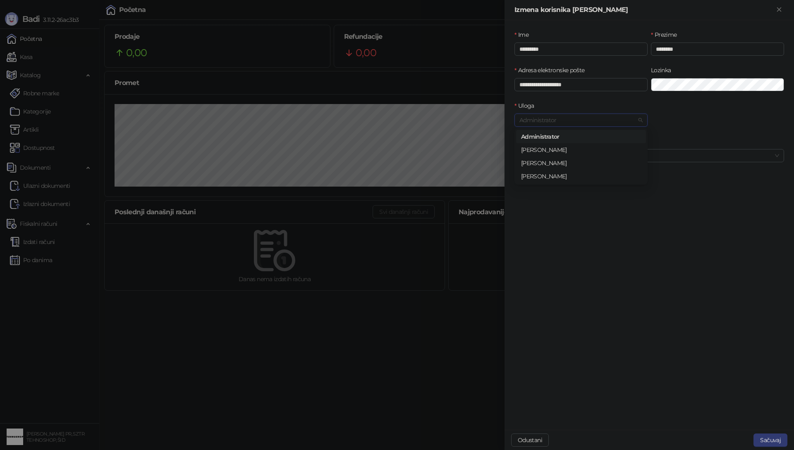
click at [599, 122] on span "Administrator" at bounding box center [580, 120] width 123 height 12
click at [621, 156] on span "Srpski (Latinica)" at bounding box center [649, 156] width 260 height 12
click at [620, 156] on span "Srpski (Latinica)" at bounding box center [649, 156] width 260 height 12
click at [778, 13] on button "Zatvori" at bounding box center [779, 10] width 10 height 10
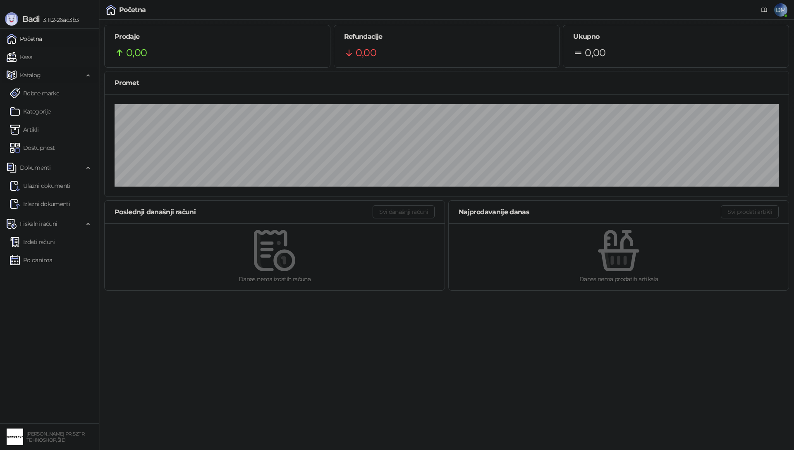
click at [31, 74] on span "Katalog" at bounding box center [30, 75] width 21 height 17
click at [29, 99] on span "Dokumenti" at bounding box center [35, 93] width 31 height 17
click at [68, 15] on span "Badi 3.11.2-26ac3b3" at bounding box center [42, 18] width 74 height 13
click at [67, 18] on span "3.11.2-26ac3b3" at bounding box center [59, 19] width 39 height 7
click at [67, 19] on span "3.11.2-26ac3b3" at bounding box center [59, 19] width 39 height 7
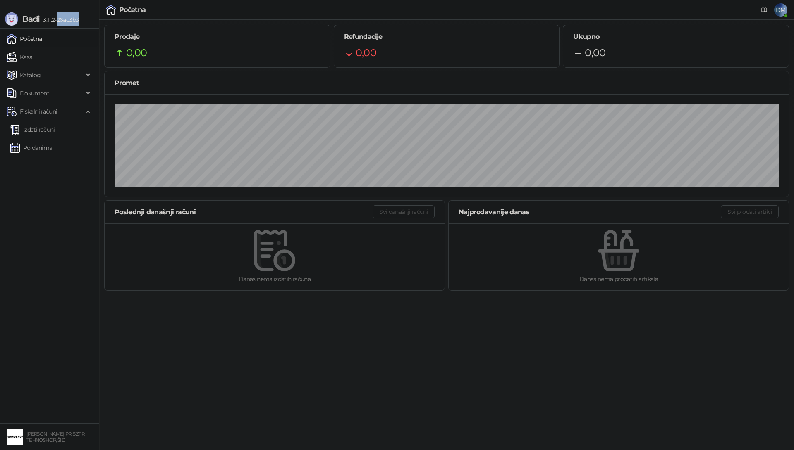
click at [67, 19] on span "3.11.2-26ac3b3" at bounding box center [59, 19] width 39 height 7
click at [41, 38] on link "Početna" at bounding box center [25, 39] width 36 height 17
click at [37, 39] on link "Početna" at bounding box center [25, 39] width 36 height 17
click at [48, 147] on link "Po danima" at bounding box center [31, 148] width 42 height 17
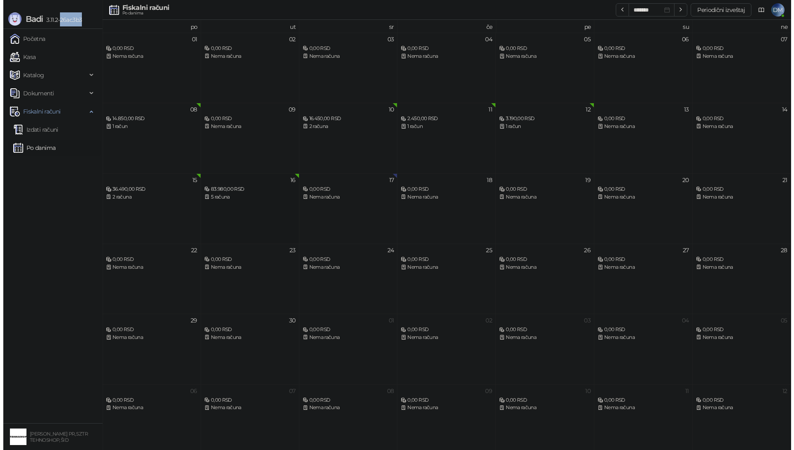
scroll to position [5, 0]
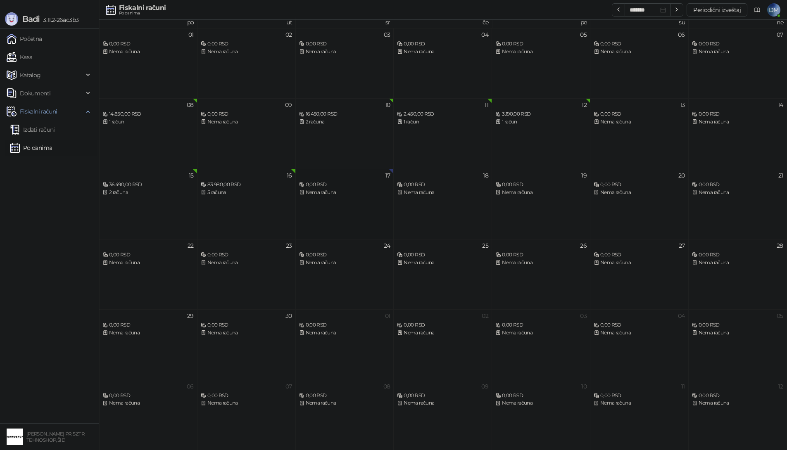
click at [321, 192] on div "Nema računa" at bounding box center [344, 193] width 91 height 8
click at [233, 194] on div "5 računa" at bounding box center [246, 193] width 91 height 8
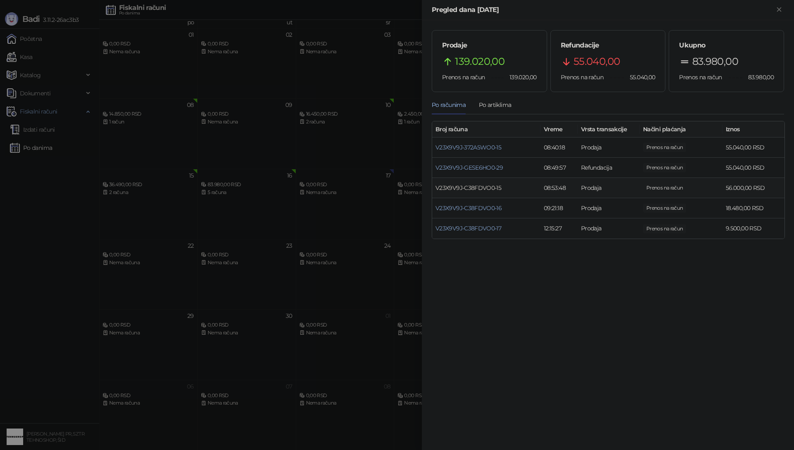
click at [486, 188] on link "V23X9V9J-C38FDVO0-15" at bounding box center [468, 187] width 66 height 7
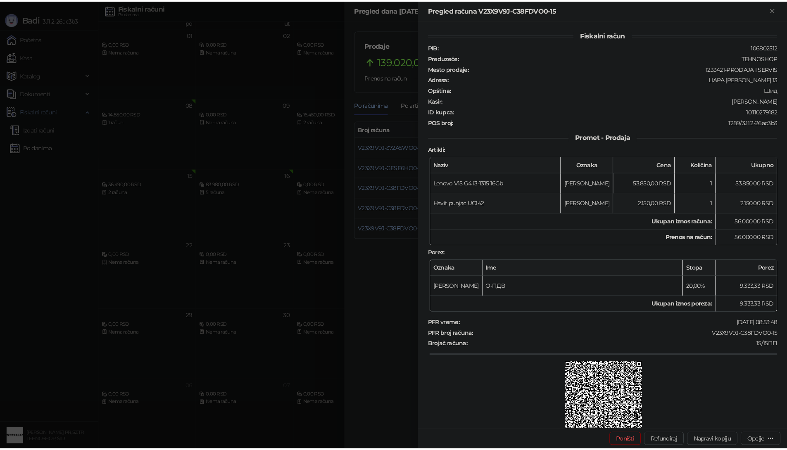
scroll to position [112, 0]
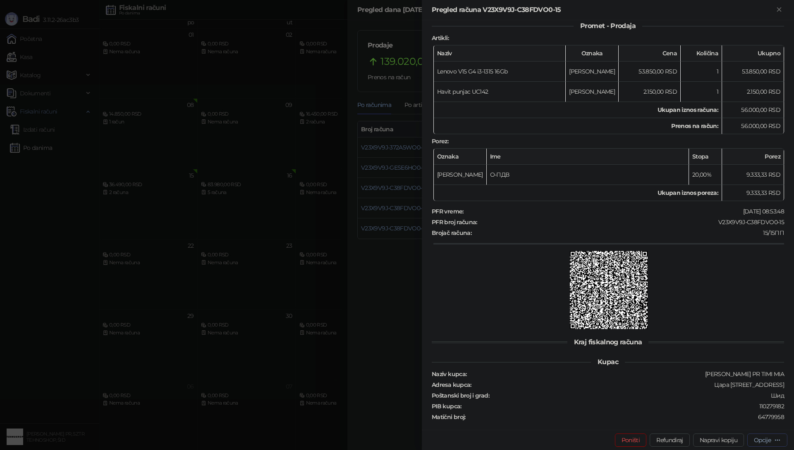
click at [776, 440] on icon "button" at bounding box center [777, 440] width 7 height 7
drag, startPoint x: 468, startPoint y: 378, endPoint x: 464, endPoint y: 377, distance: 4.3
click at [468, 381] on strong "Adresa kupca :" at bounding box center [451, 384] width 40 height 7
click at [400, 365] on div at bounding box center [397, 225] width 794 height 450
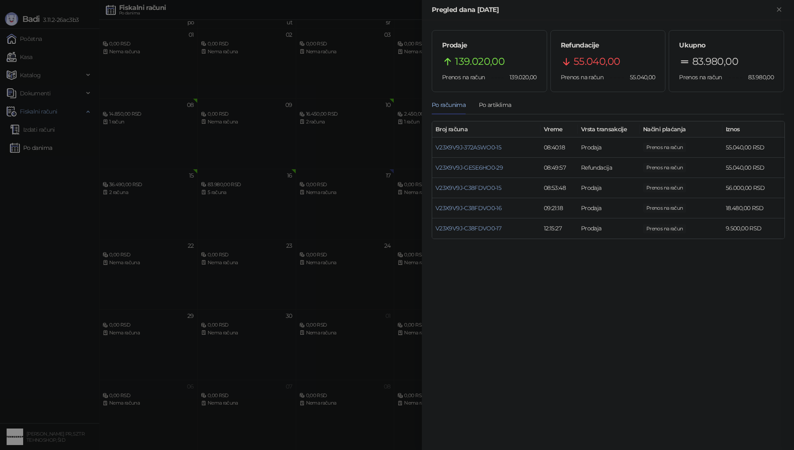
click at [390, 355] on div at bounding box center [397, 225] width 794 height 450
click at [777, 14] on button "Zatvori" at bounding box center [779, 10] width 10 height 10
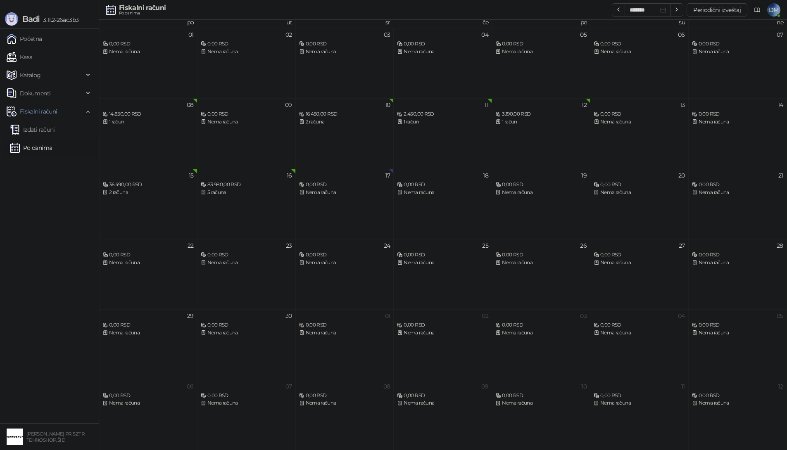
click at [759, 11] on icon at bounding box center [757, 10] width 7 height 7
click at [759, 11] on icon at bounding box center [757, 10] width 5 height 4
